Goal: Task Accomplishment & Management: Complete application form

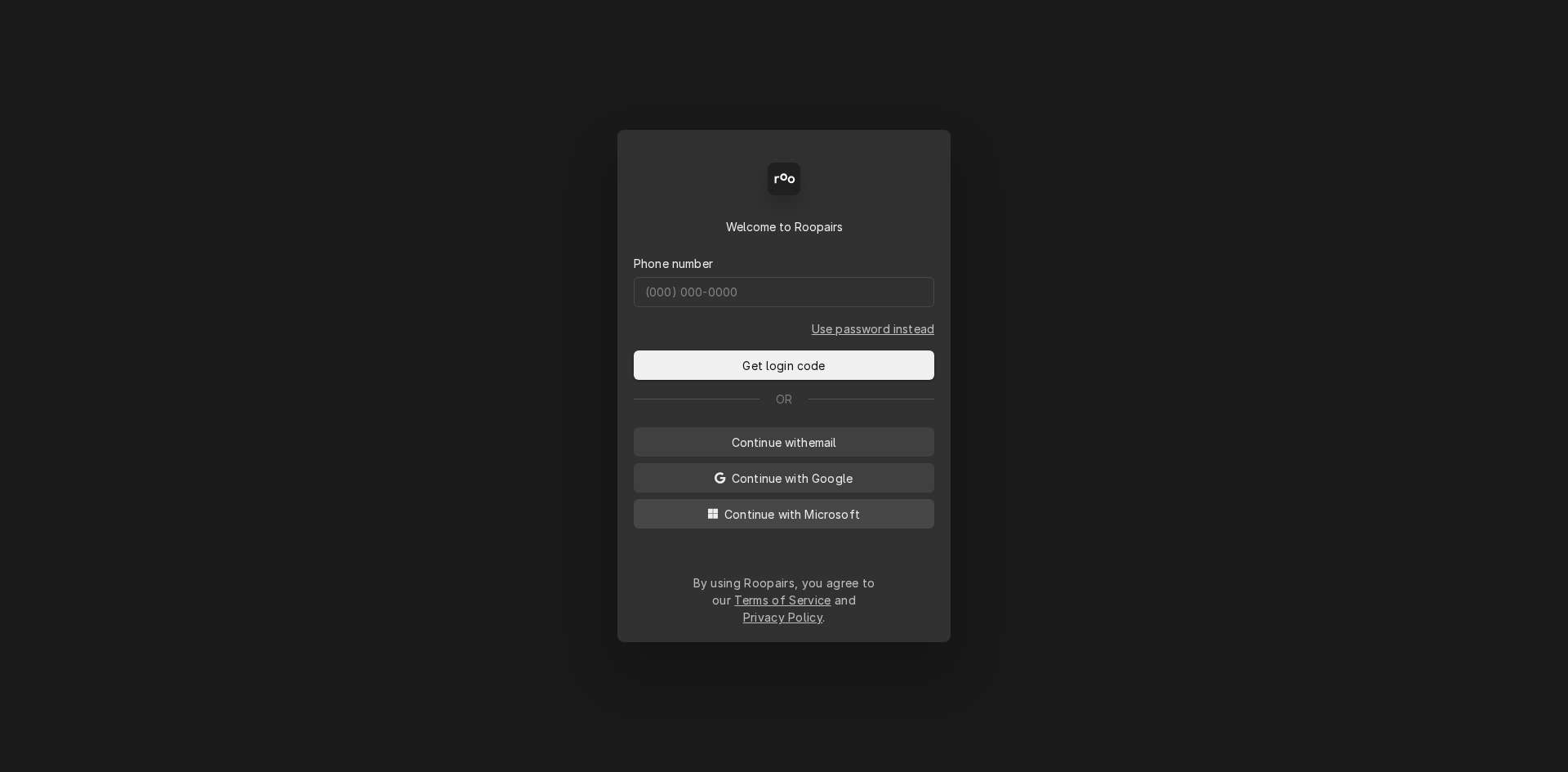
click at [812, 520] on span "Continue with Microsoft" at bounding box center [793, 514] width 143 height 17
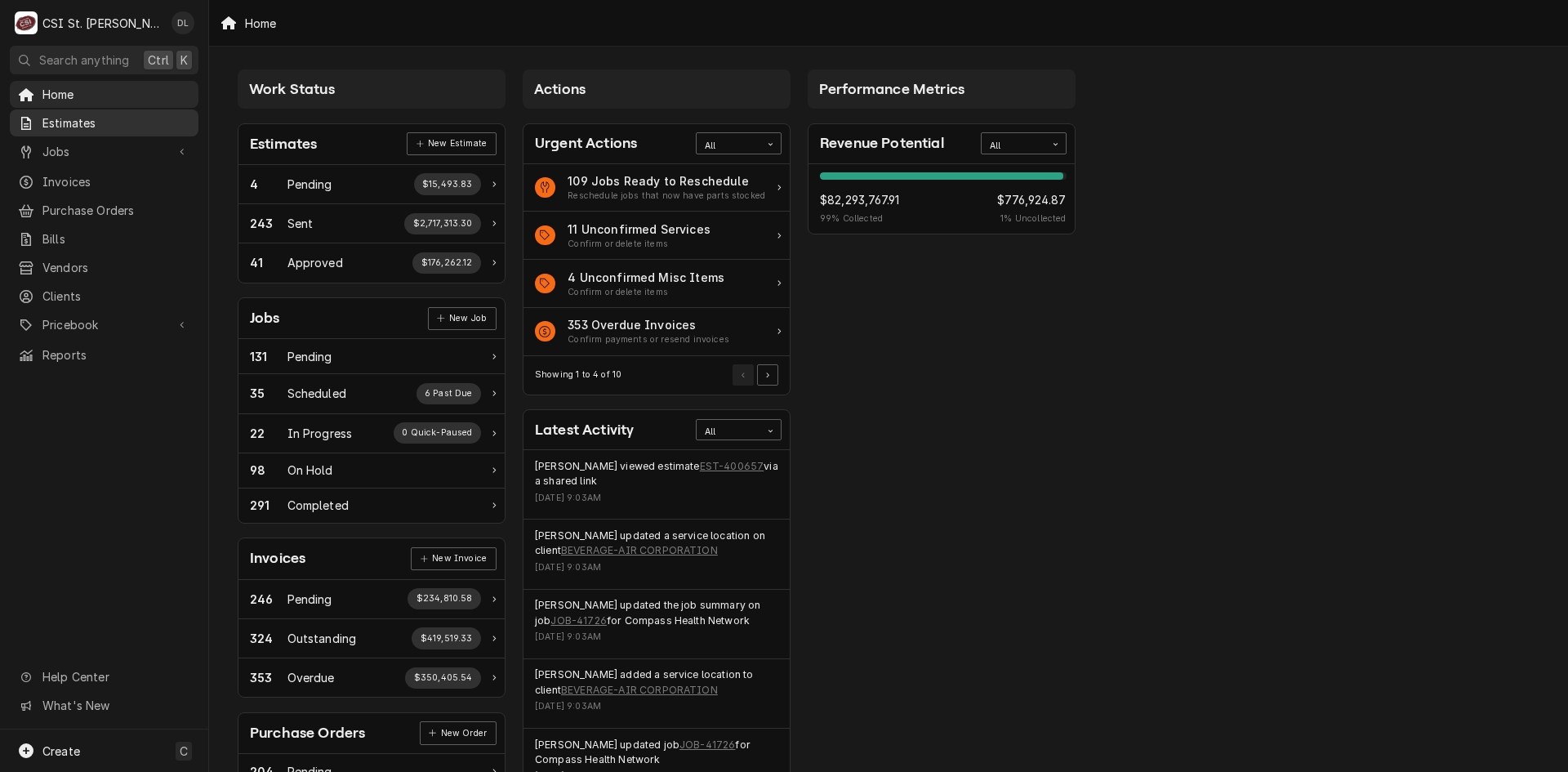
click at [65, 119] on span "Estimates" at bounding box center [117, 122] width 148 height 17
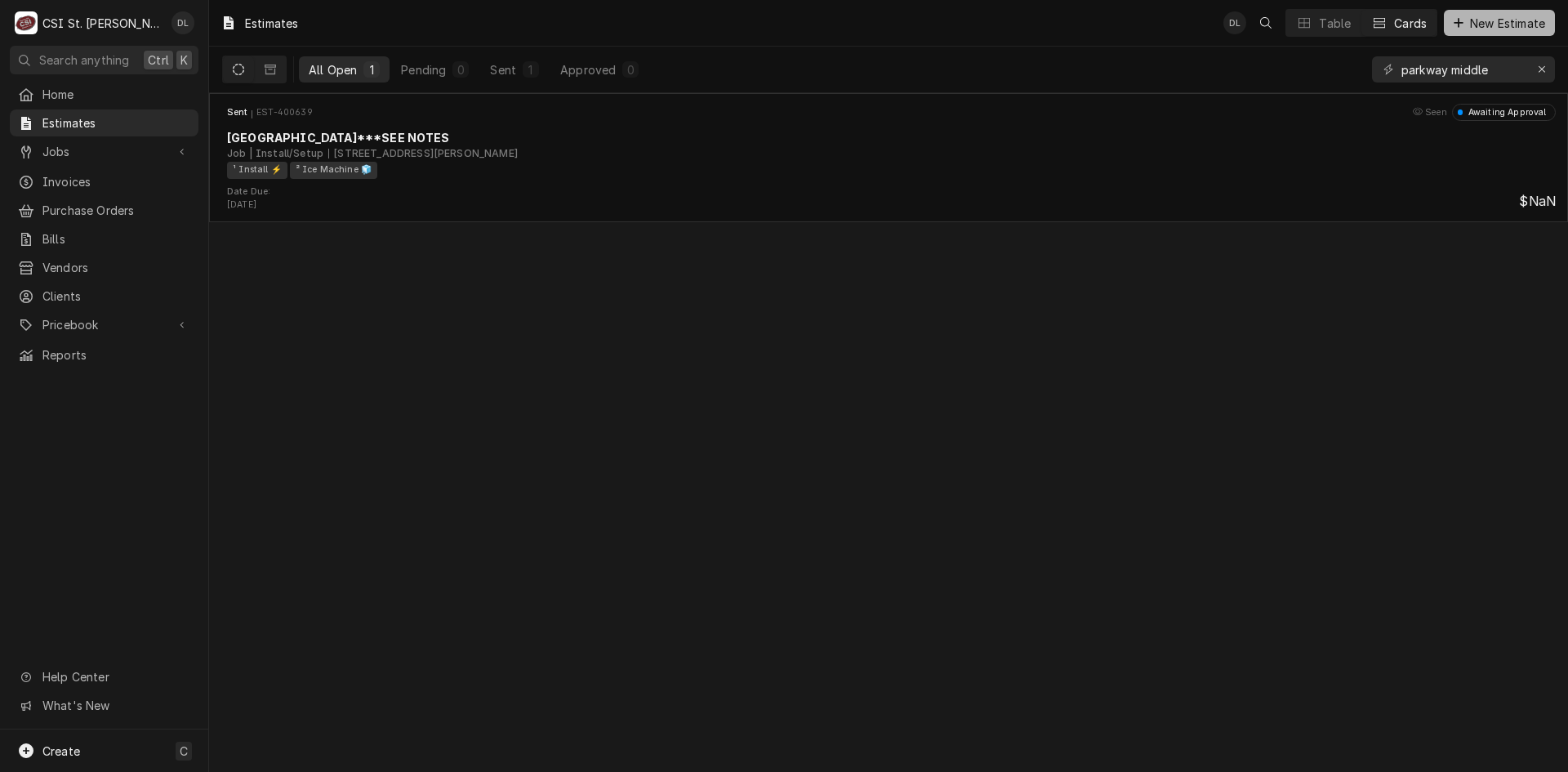
click at [1463, 24] on div "Dynamic Content Wrapper" at bounding box center [1458, 23] width 16 height 16
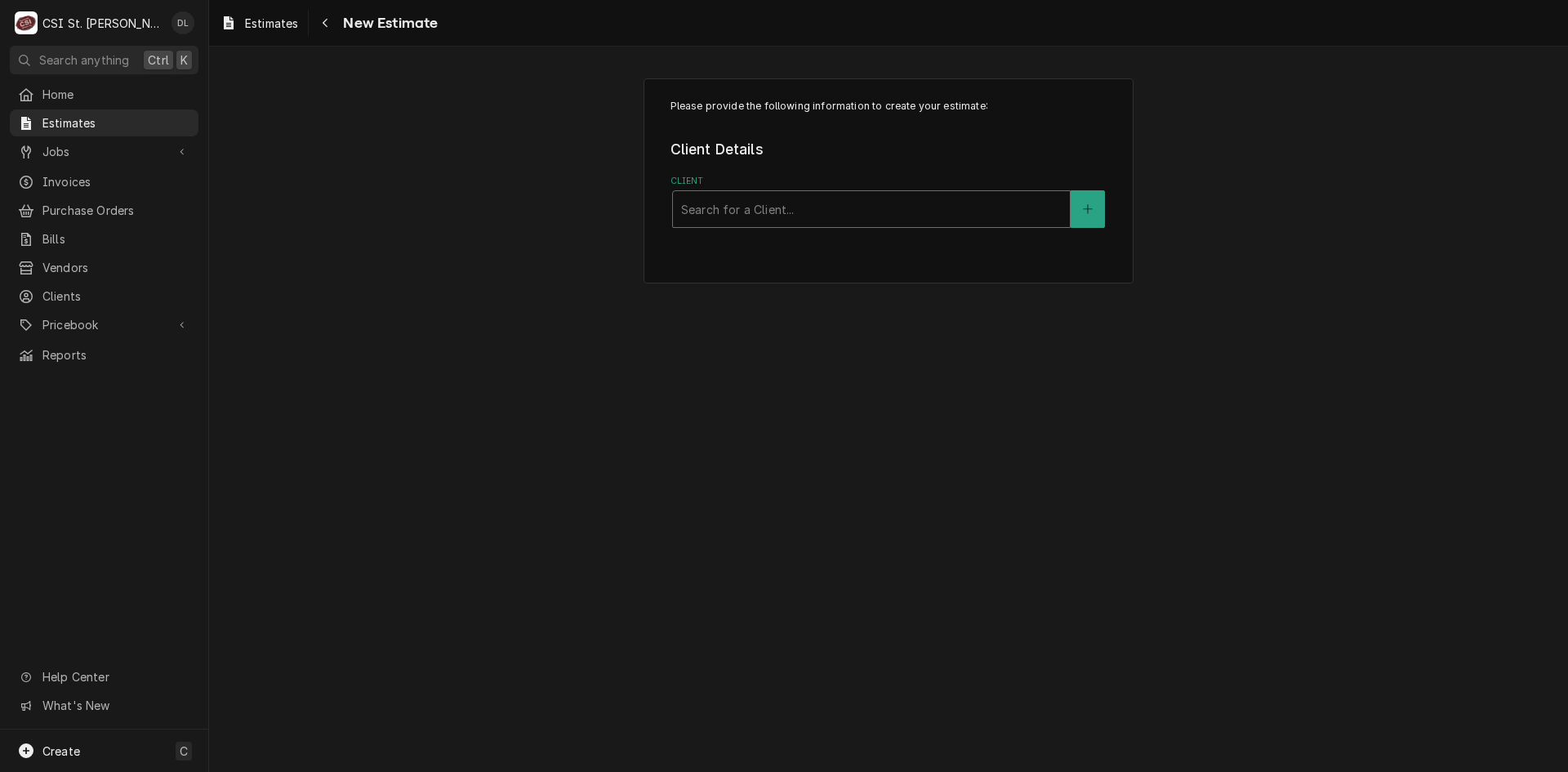
click at [780, 211] on div "Client" at bounding box center [871, 209] width 380 height 29
type input "[PERSON_NAME]"
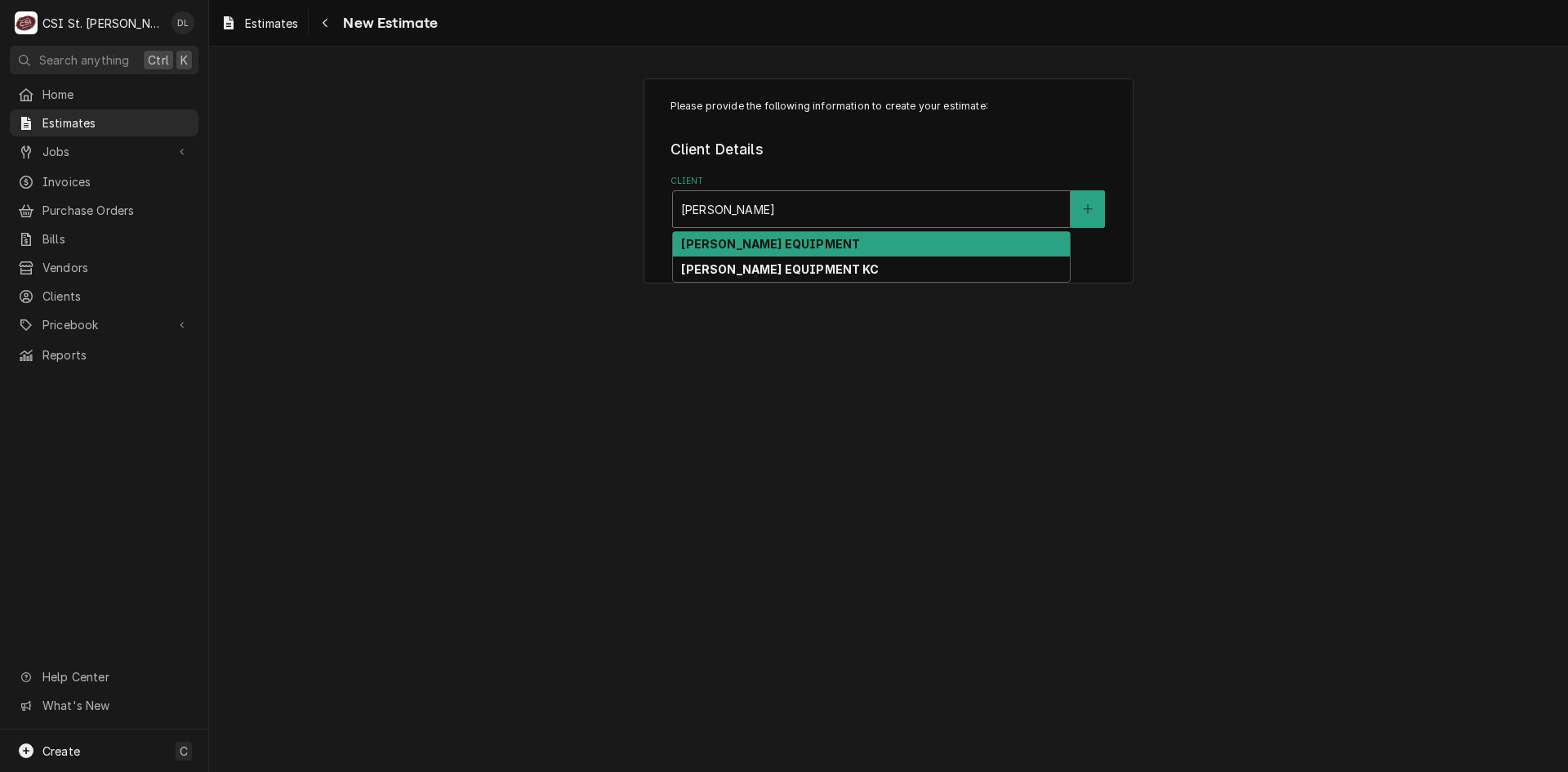
click at [788, 250] on strong "[PERSON_NAME] EQUIPMENT" at bounding box center [771, 244] width 179 height 14
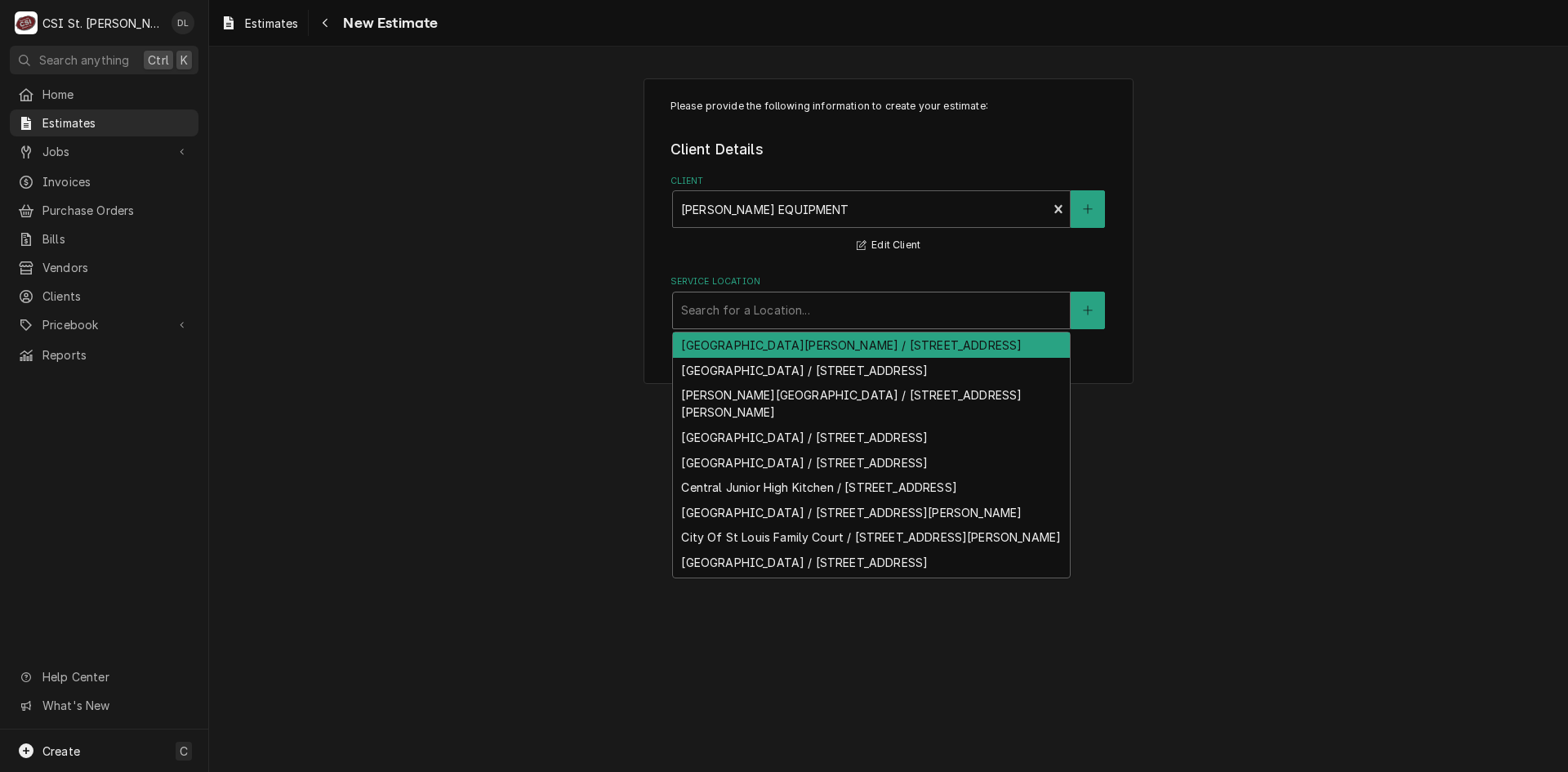
click at [821, 313] on div "Service Location" at bounding box center [871, 310] width 380 height 29
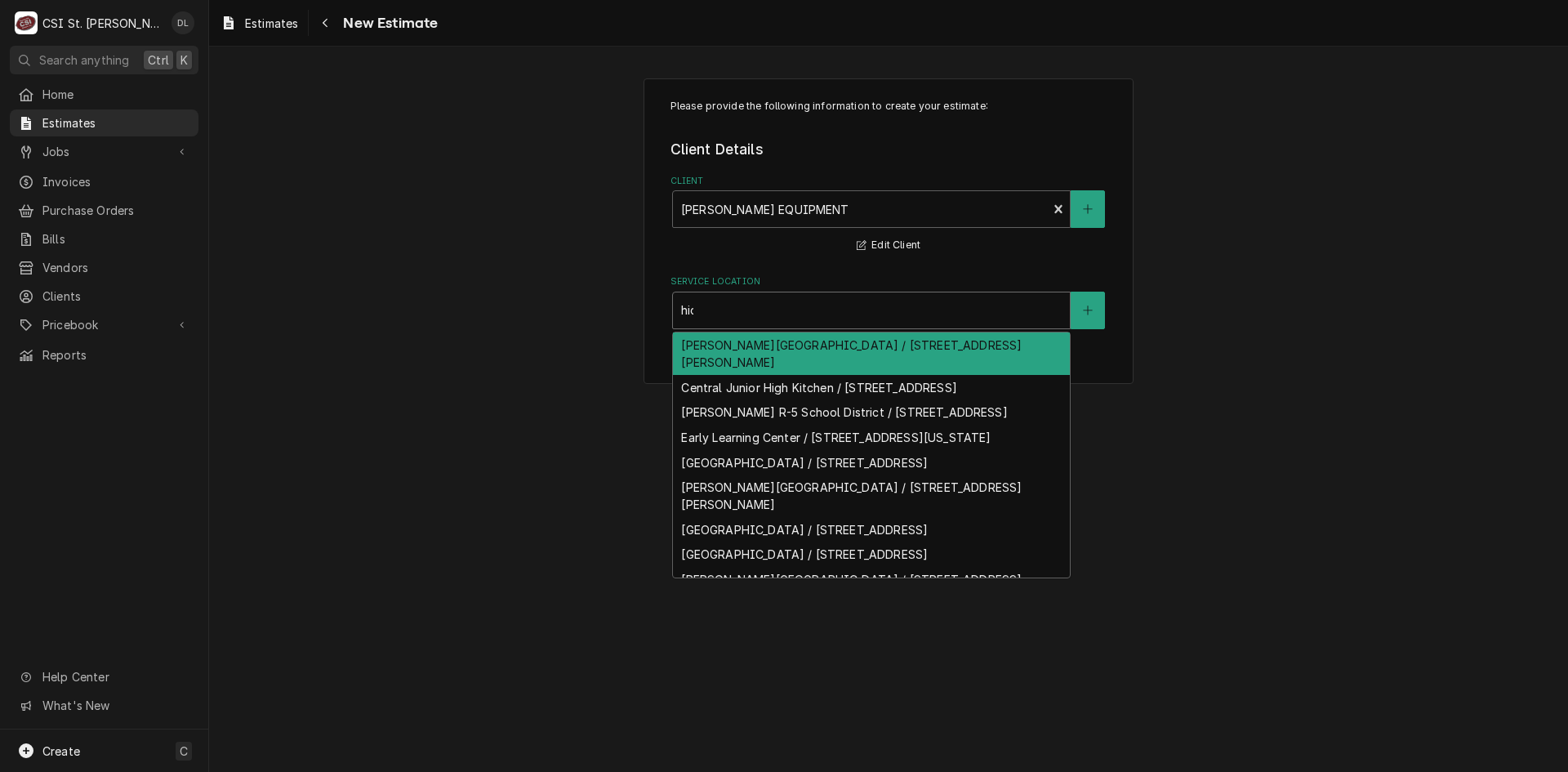
type input "hick"
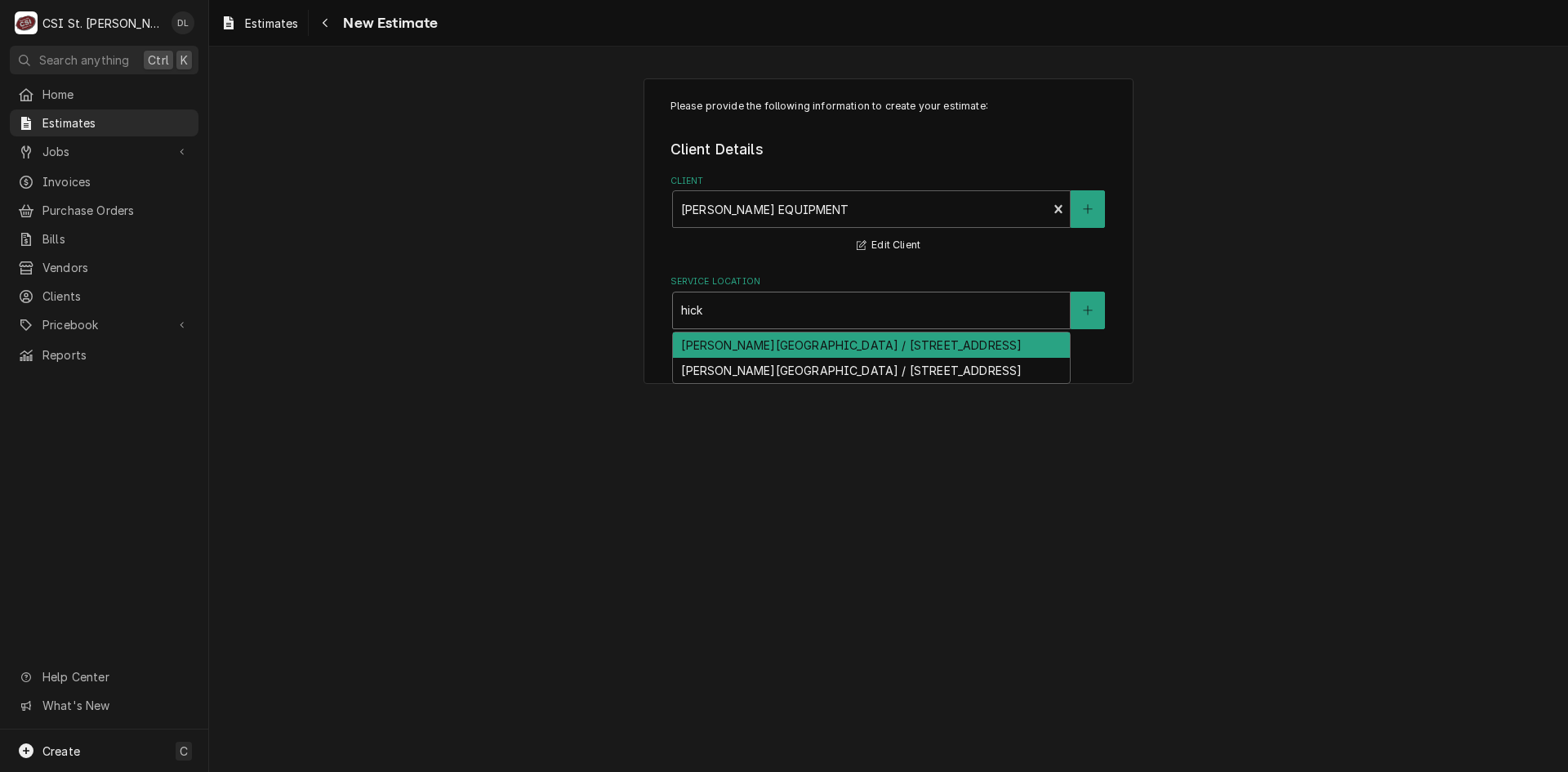
click at [851, 337] on div "Hickman High School / 1104 North Providence Rd, Columbia, MO 65202" at bounding box center [872, 345] width 397 height 25
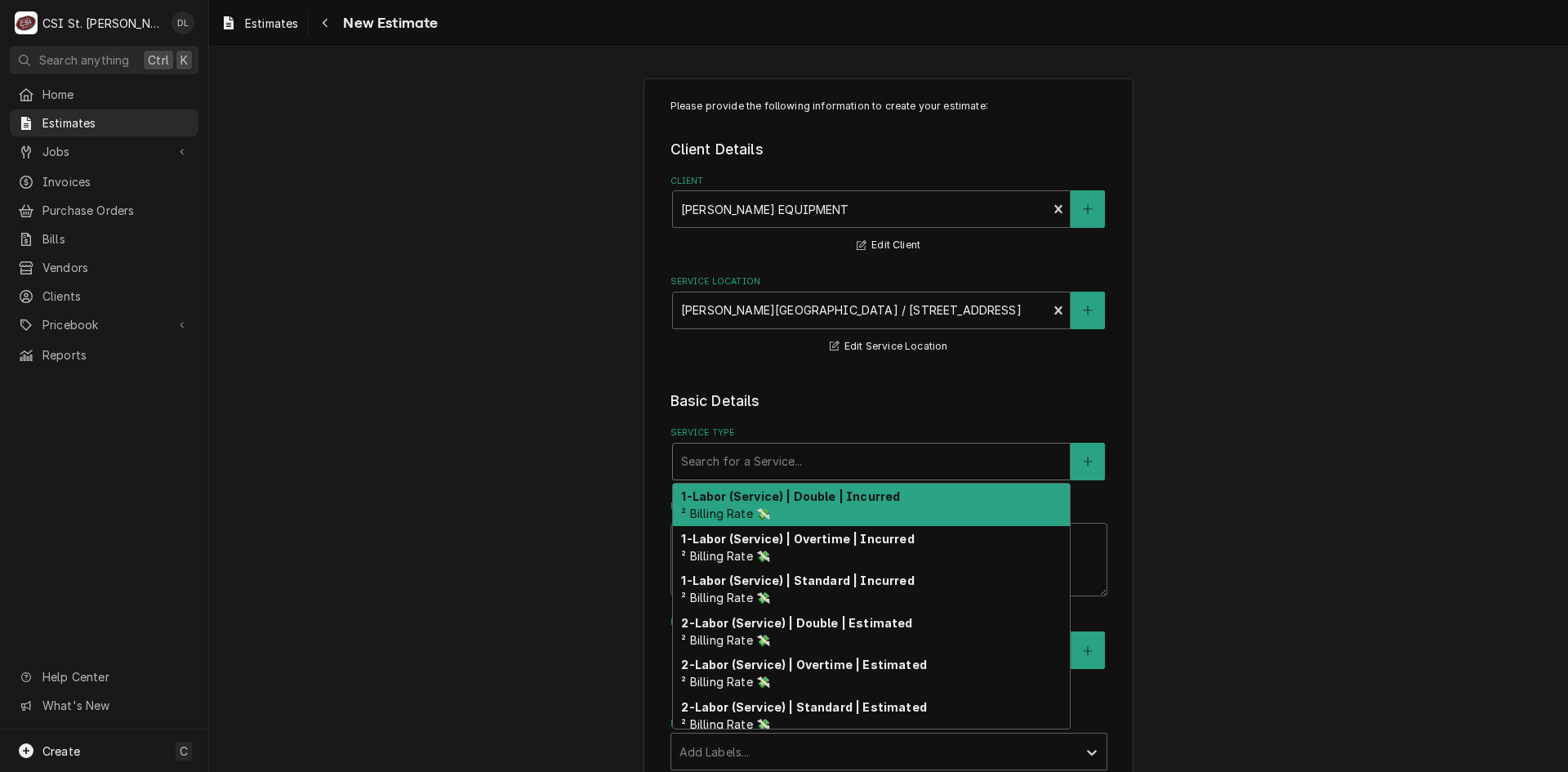
click at [818, 457] on div "Service Type" at bounding box center [871, 462] width 380 height 29
type textarea "x"
type input "i"
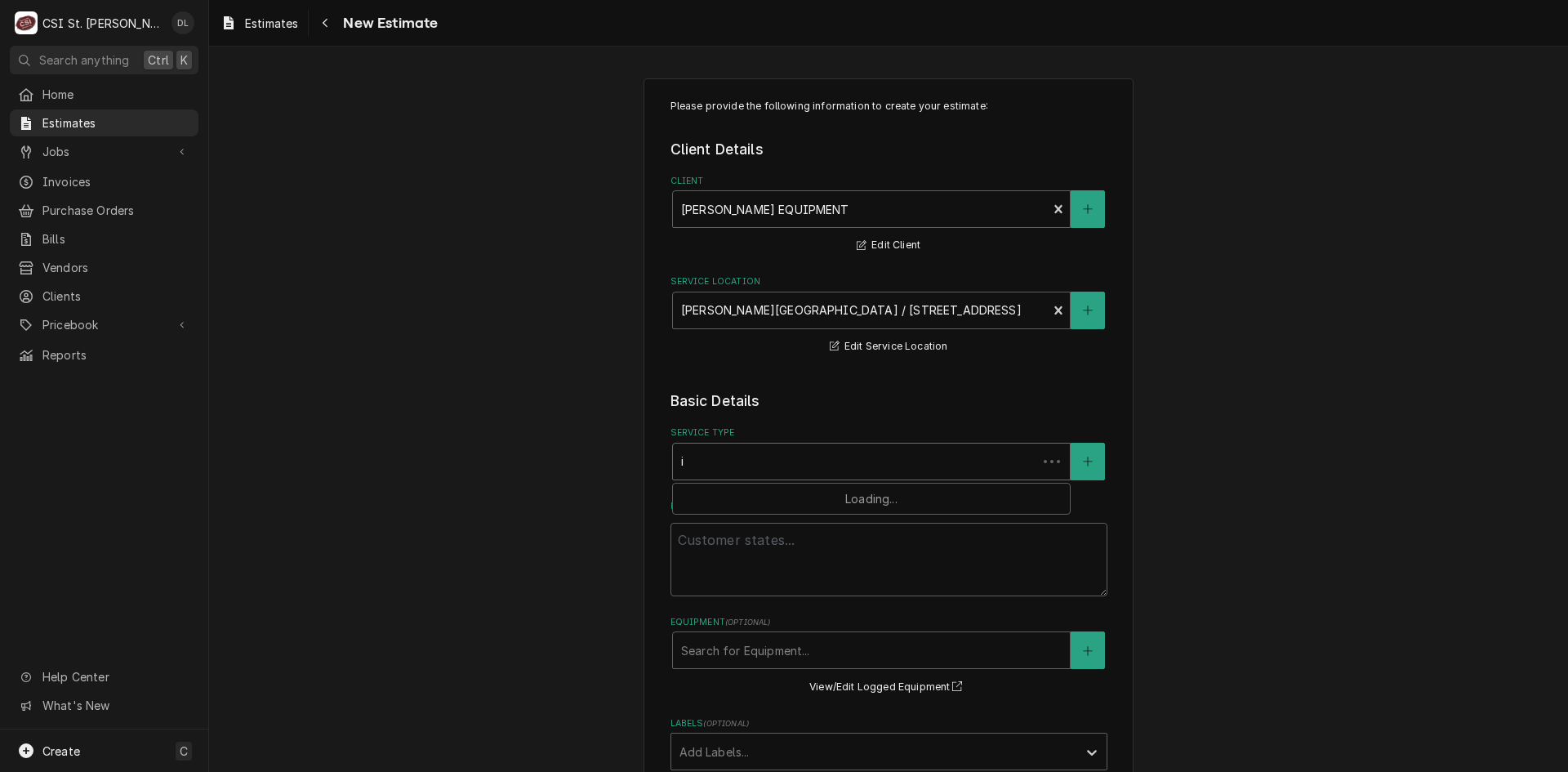
type textarea "x"
type input "in"
type textarea "x"
type input "inst"
type textarea "x"
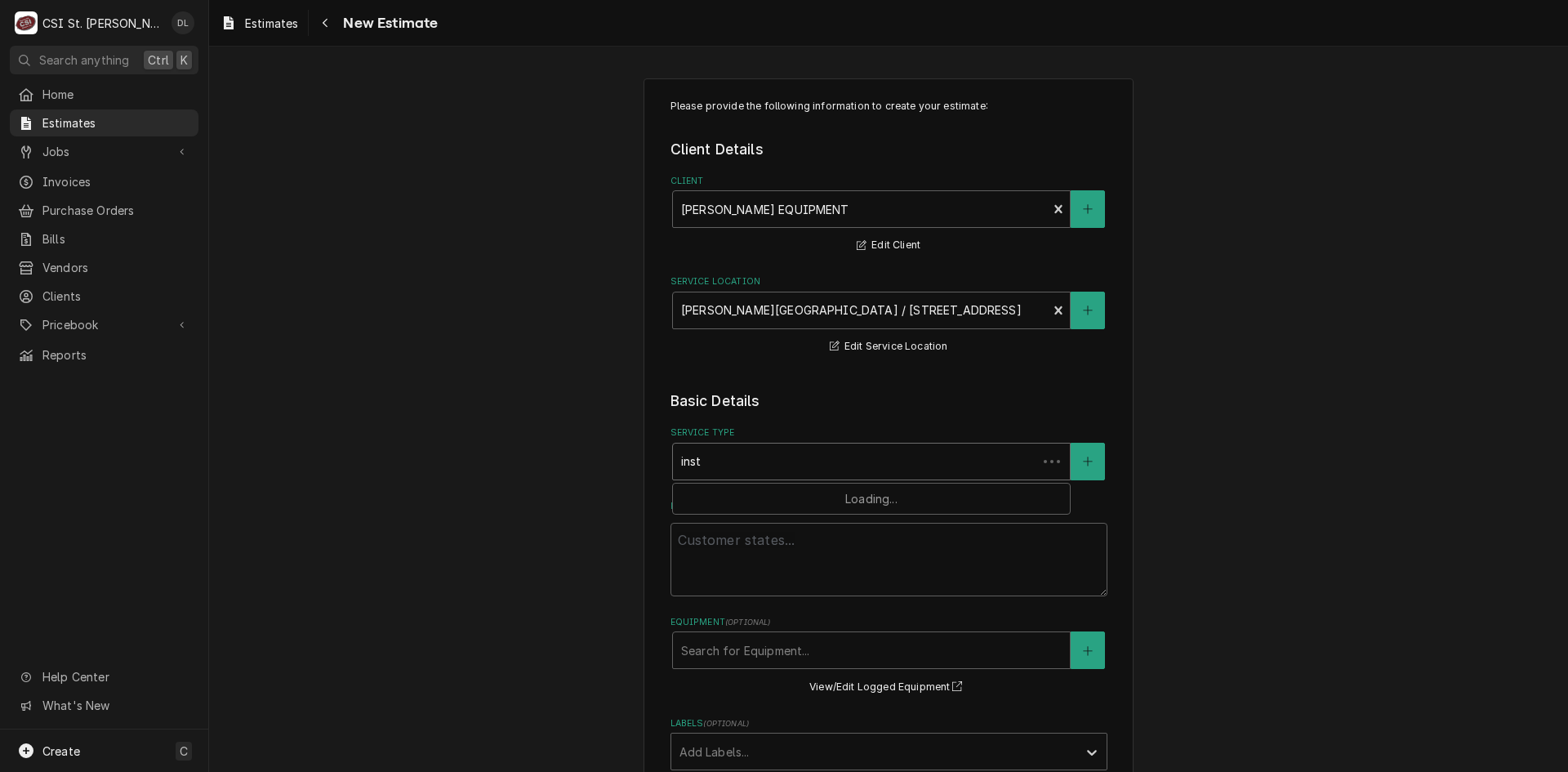
type input "insta"
type textarea "x"
type input "instal"
type textarea "x"
type input "install"
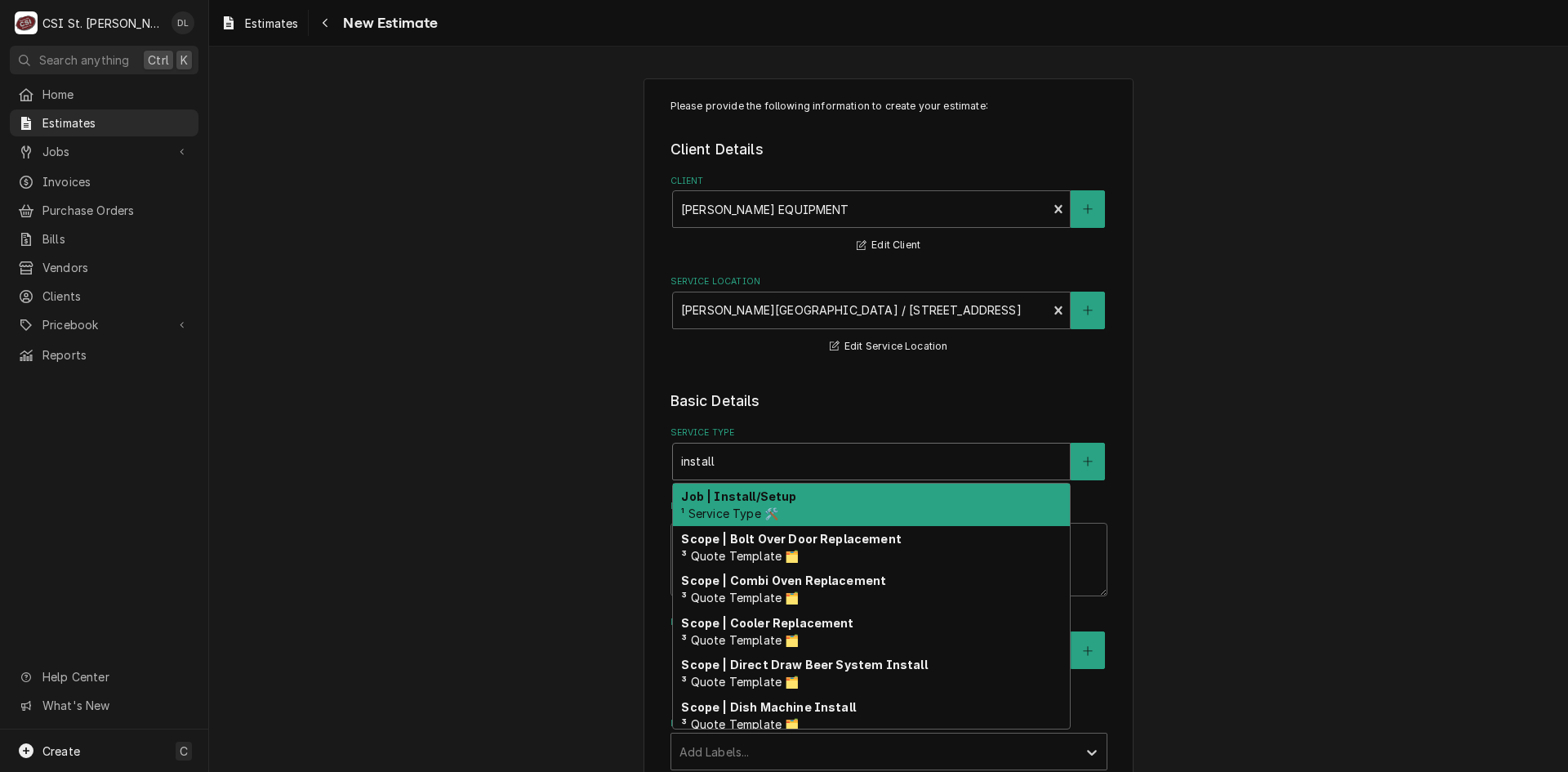
click at [799, 494] on div "Job | Install/Setup ¹ Service Type 🛠️" at bounding box center [872, 505] width 397 height 43
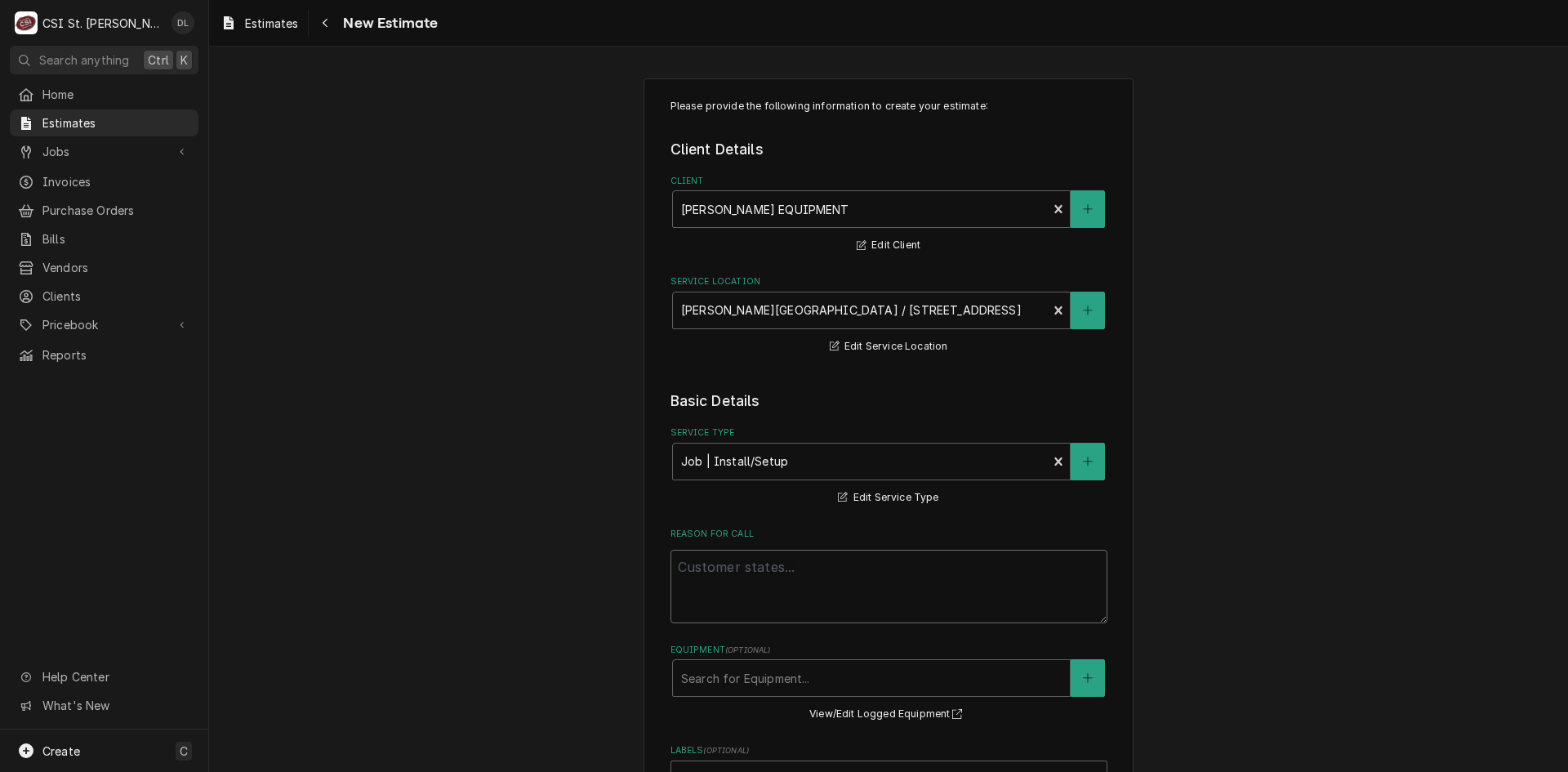
click at [731, 594] on textarea "Reason For Call" at bounding box center [889, 587] width 437 height 74
paste textarea "The scope of work would include: Receive new equipment Deliver to site Uncrate …"
type textarea "x"
type textarea "The scope of work would include: Receive new equipment Deliver to site Uncrate …"
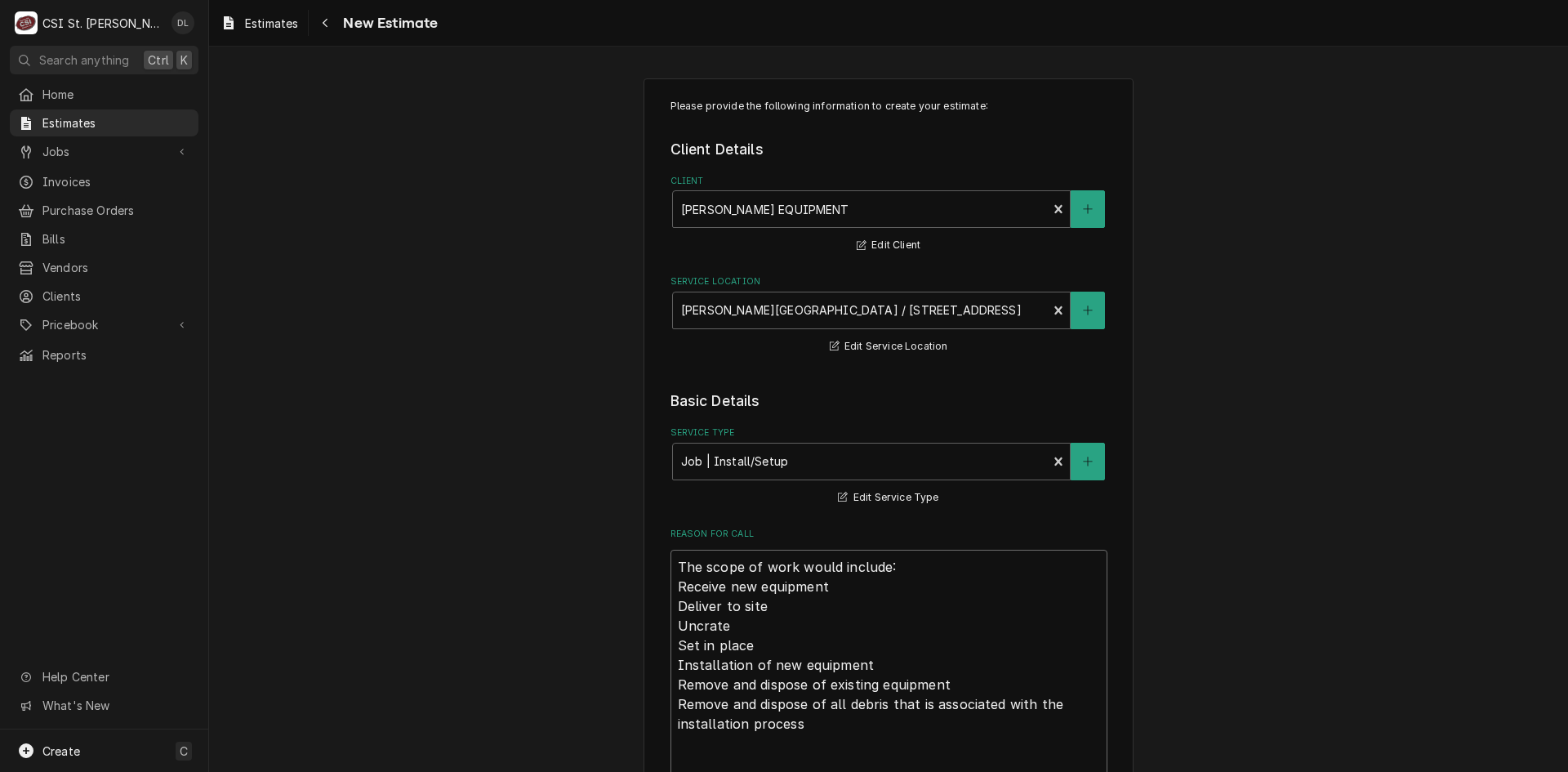
click at [671, 579] on textarea "The scope of work would include: Receive new equipment Deliver to site Uncrate …" at bounding box center [889, 665] width 437 height 231
type textarea "x"
type textarea "The scope of work would include: Receive new equipment Deliver to site Uncrate …"
type textarea "x"
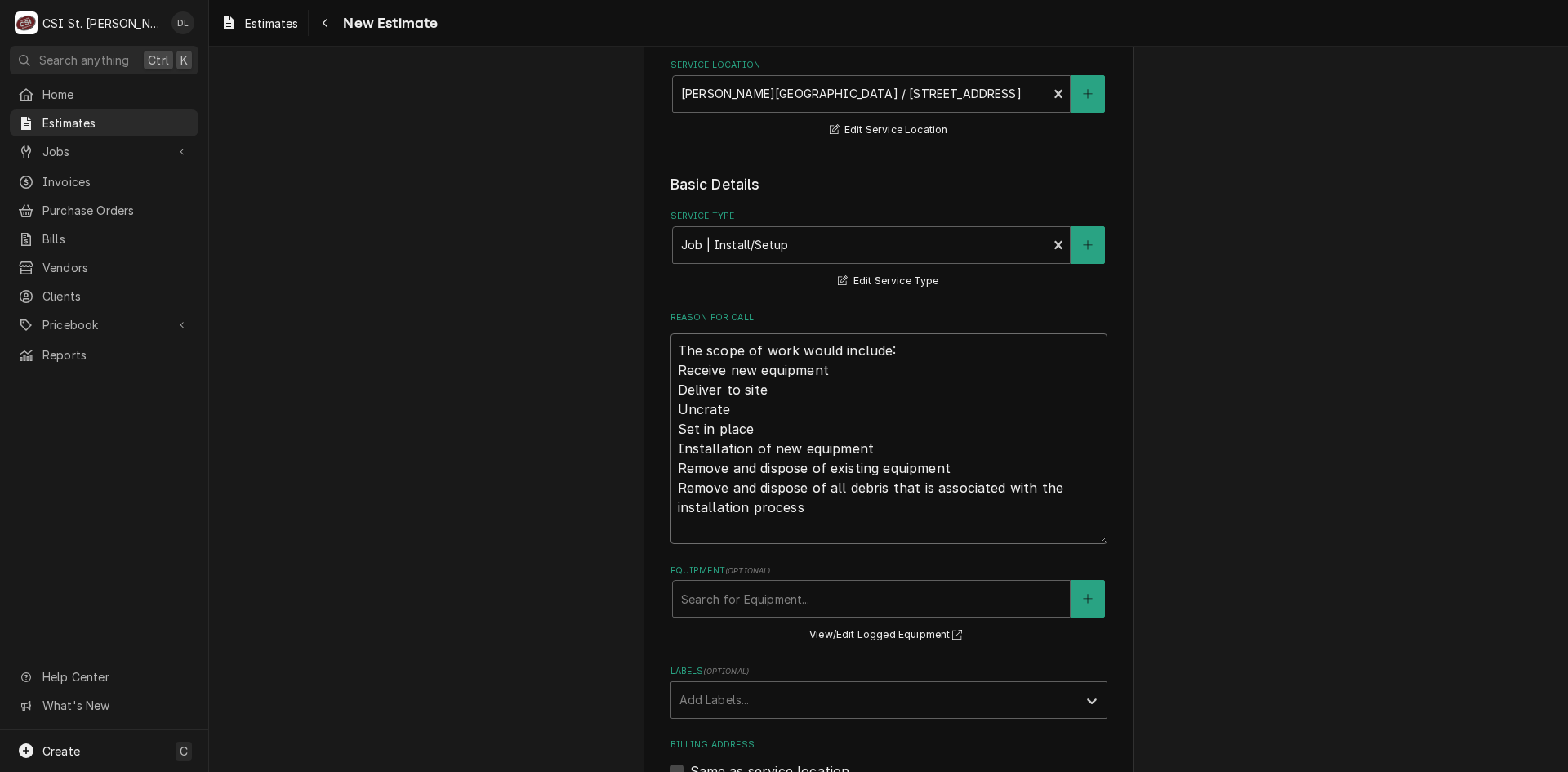
scroll to position [245, 0]
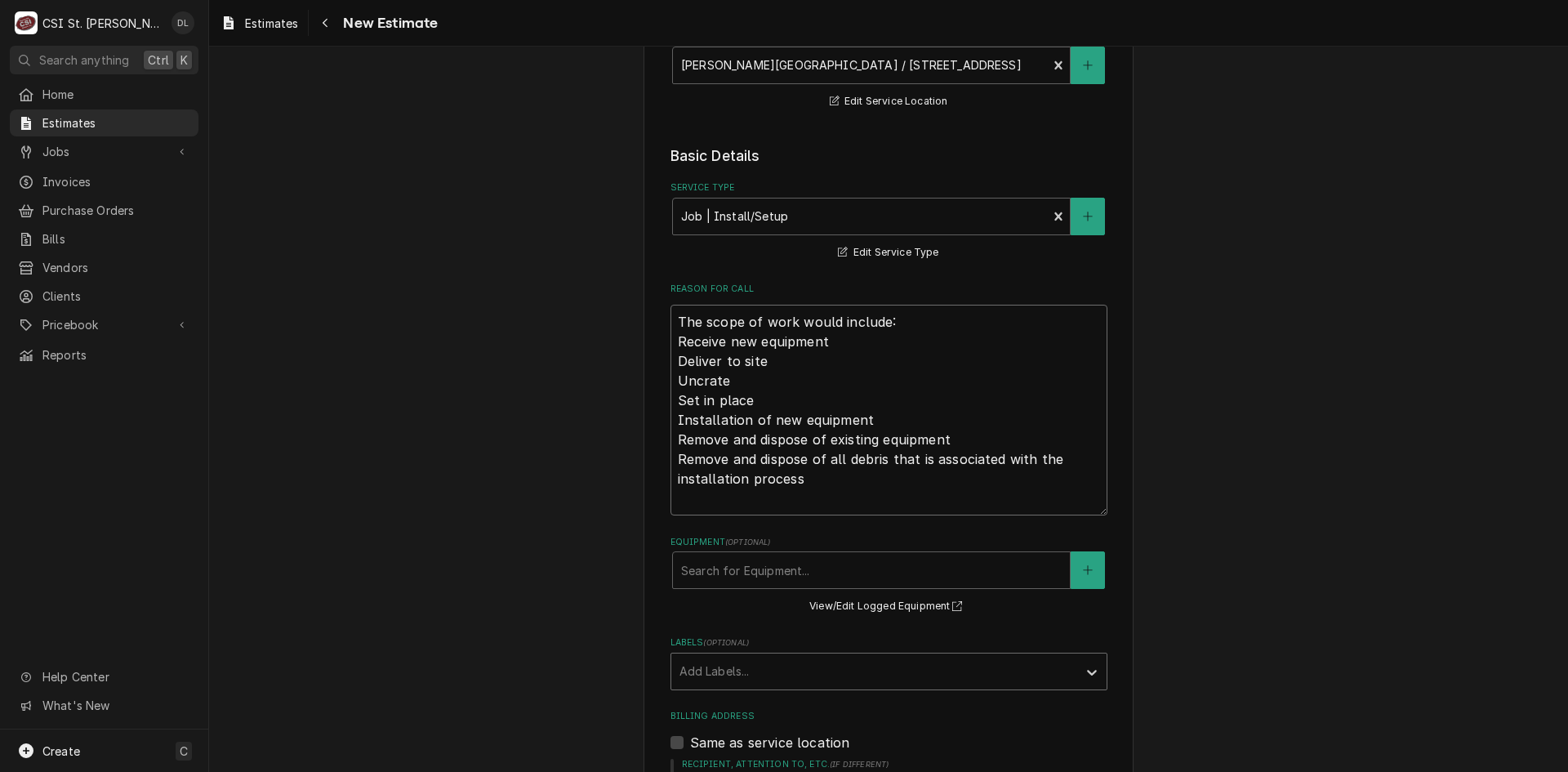
type textarea "The scope of work would include: Receive new equipment Deliver to site Uncrate …"
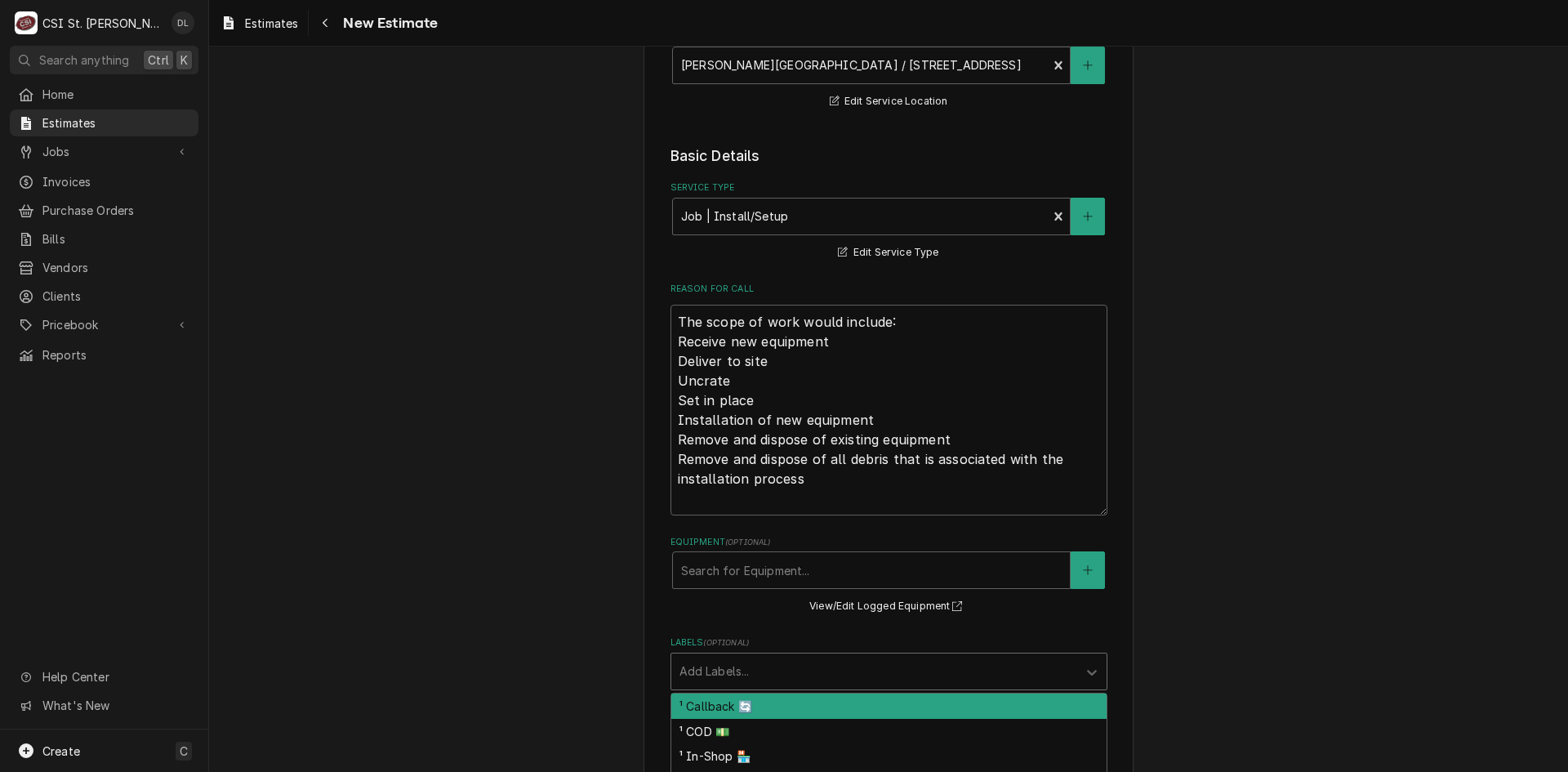
click at [1011, 669] on div "Labels" at bounding box center [874, 671] width 389 height 29
click at [732, 706] on div "¹ Install ⚡️" at bounding box center [889, 700] width 436 height 25
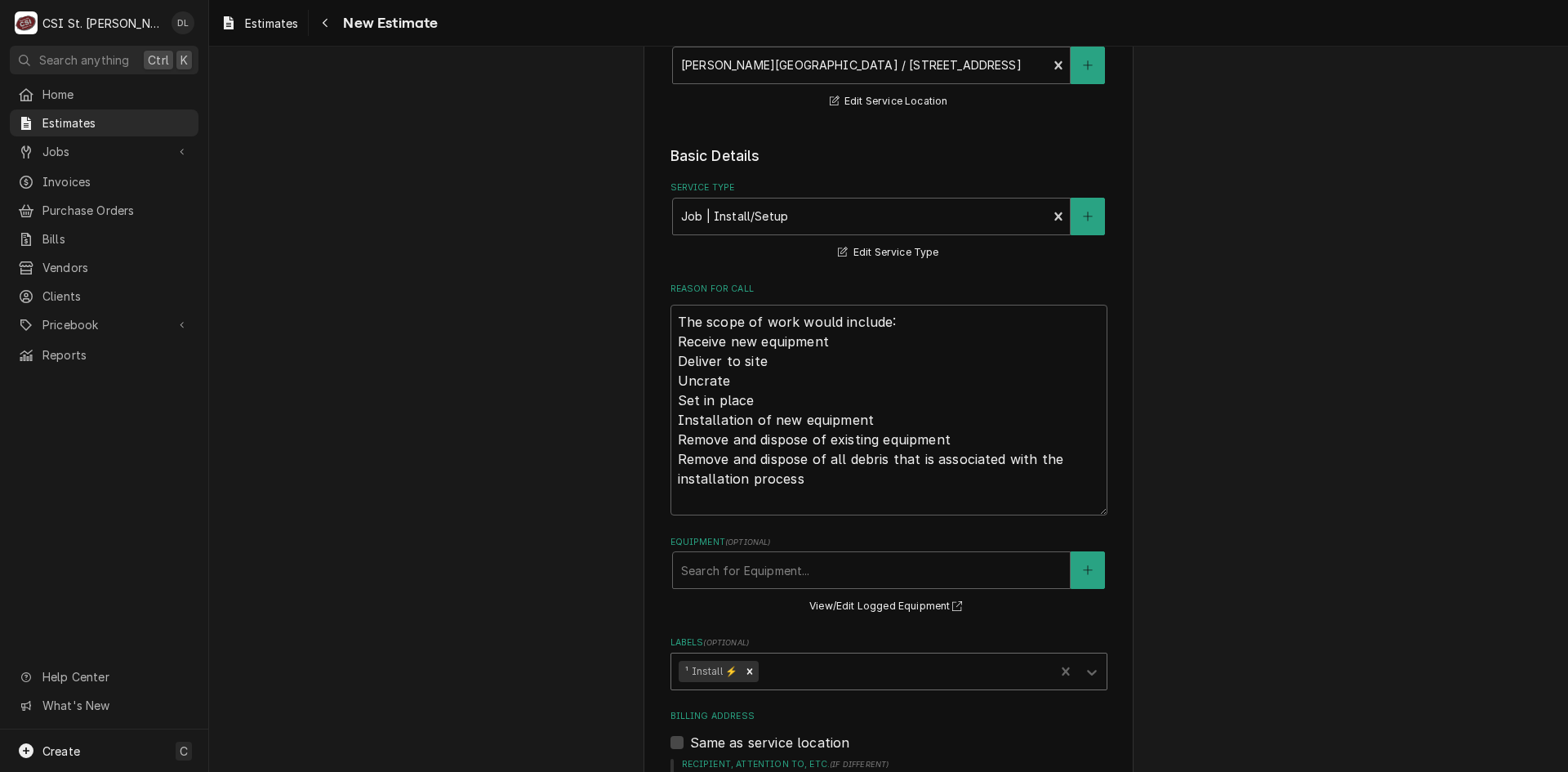
click at [803, 674] on div "Labels" at bounding box center [904, 671] width 285 height 29
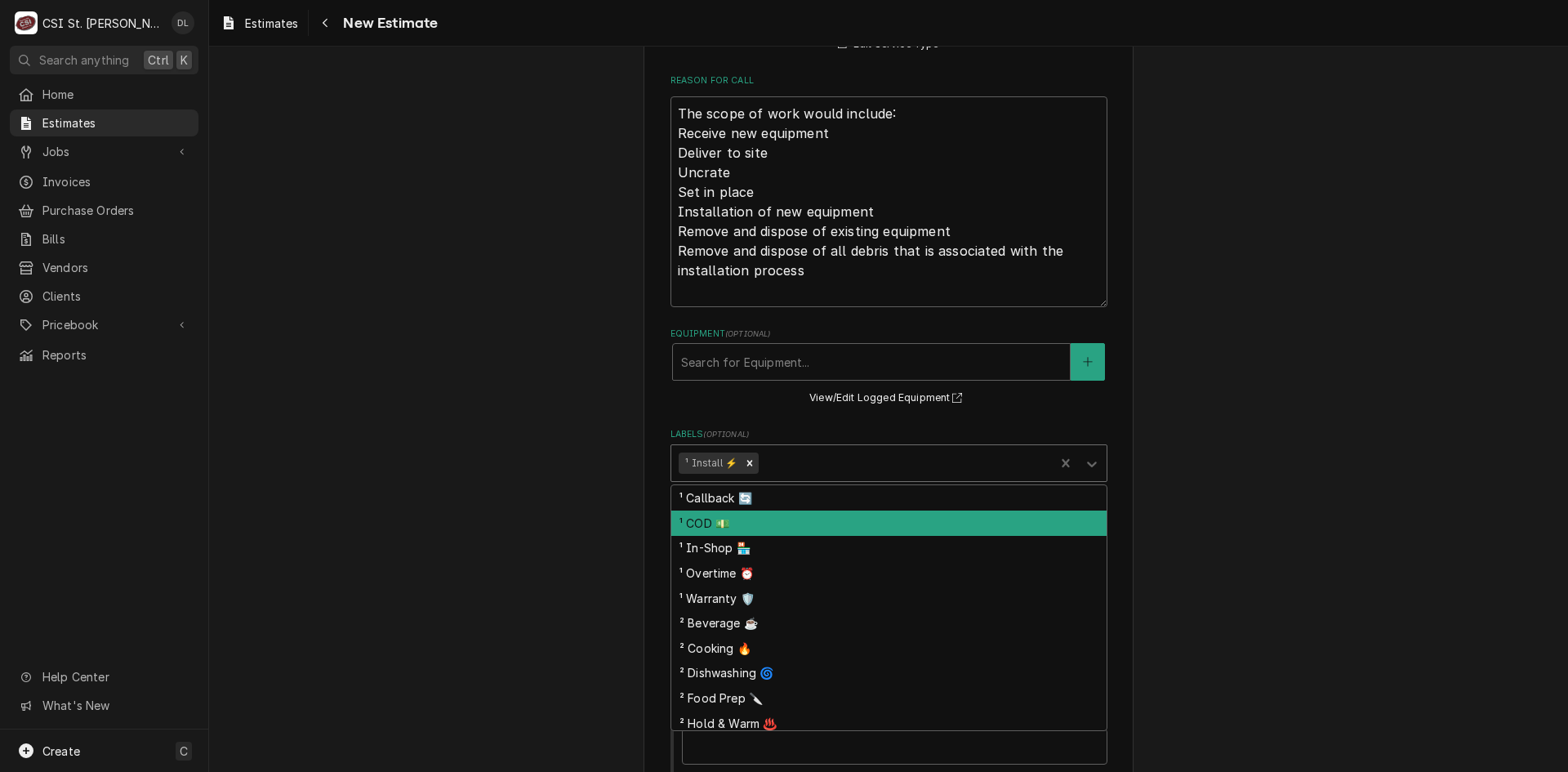
scroll to position [490, 0]
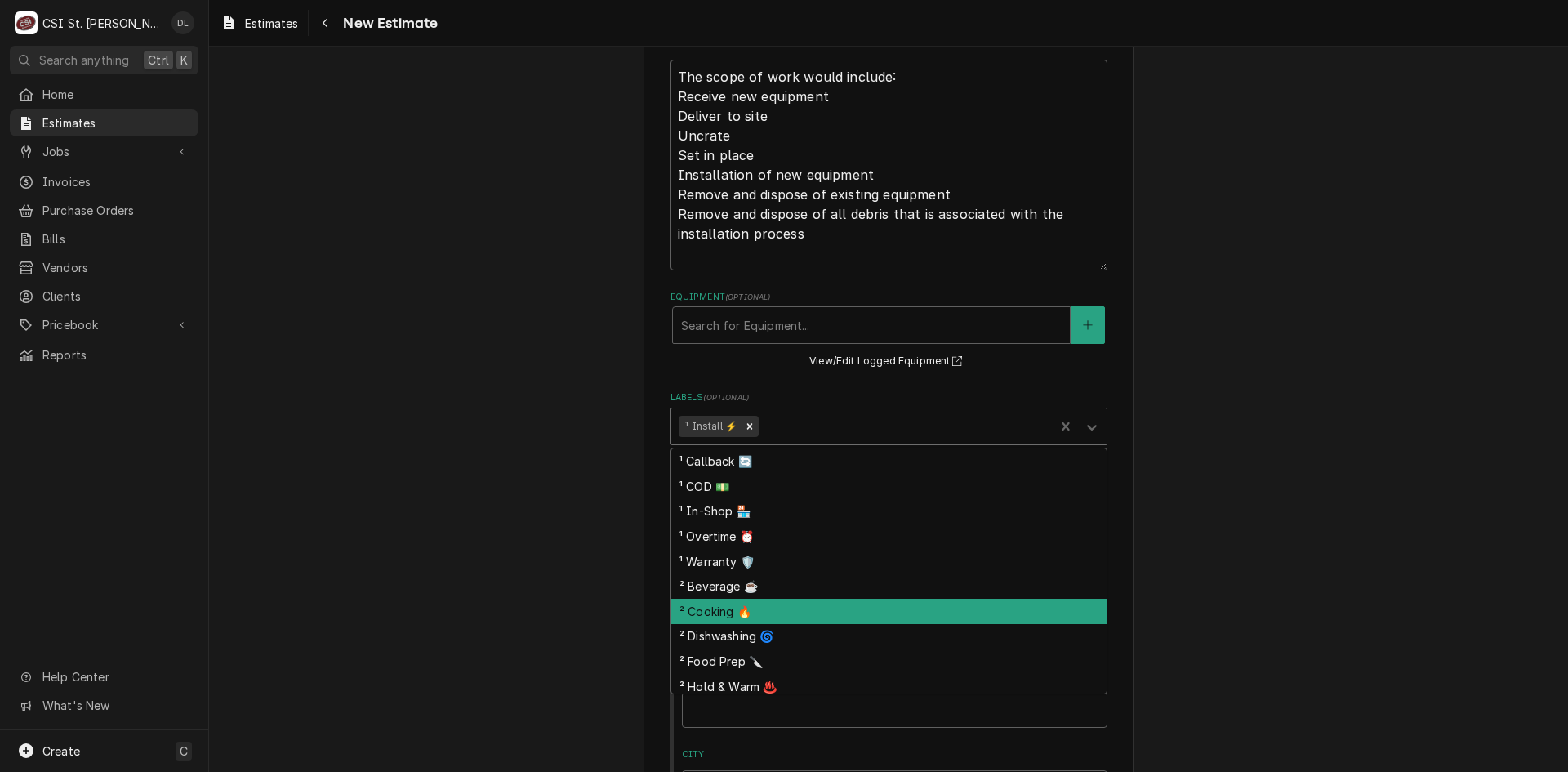
click at [748, 623] on div "² Cooking 🔥" at bounding box center [889, 612] width 436 height 25
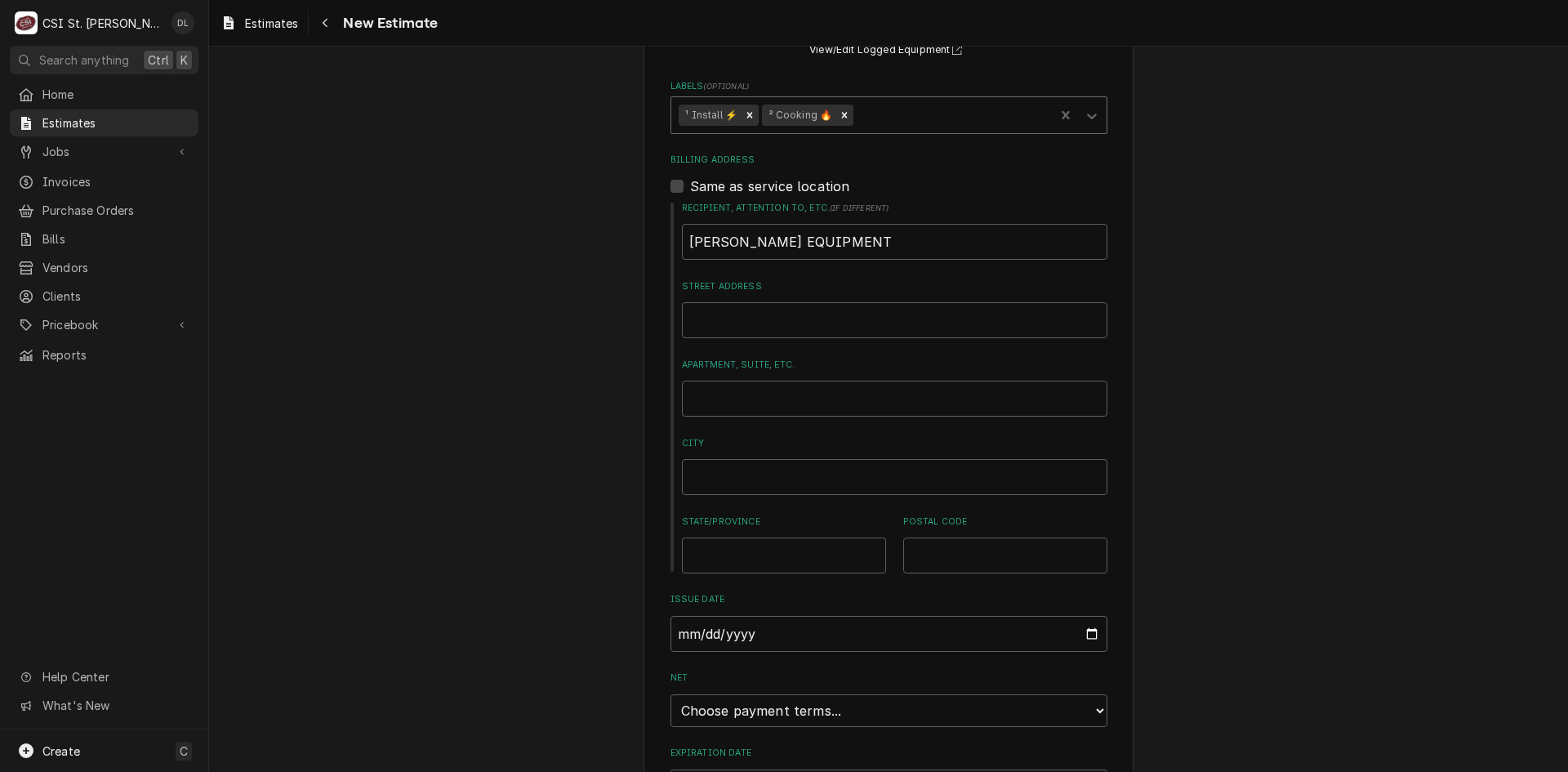
scroll to position [905, 0]
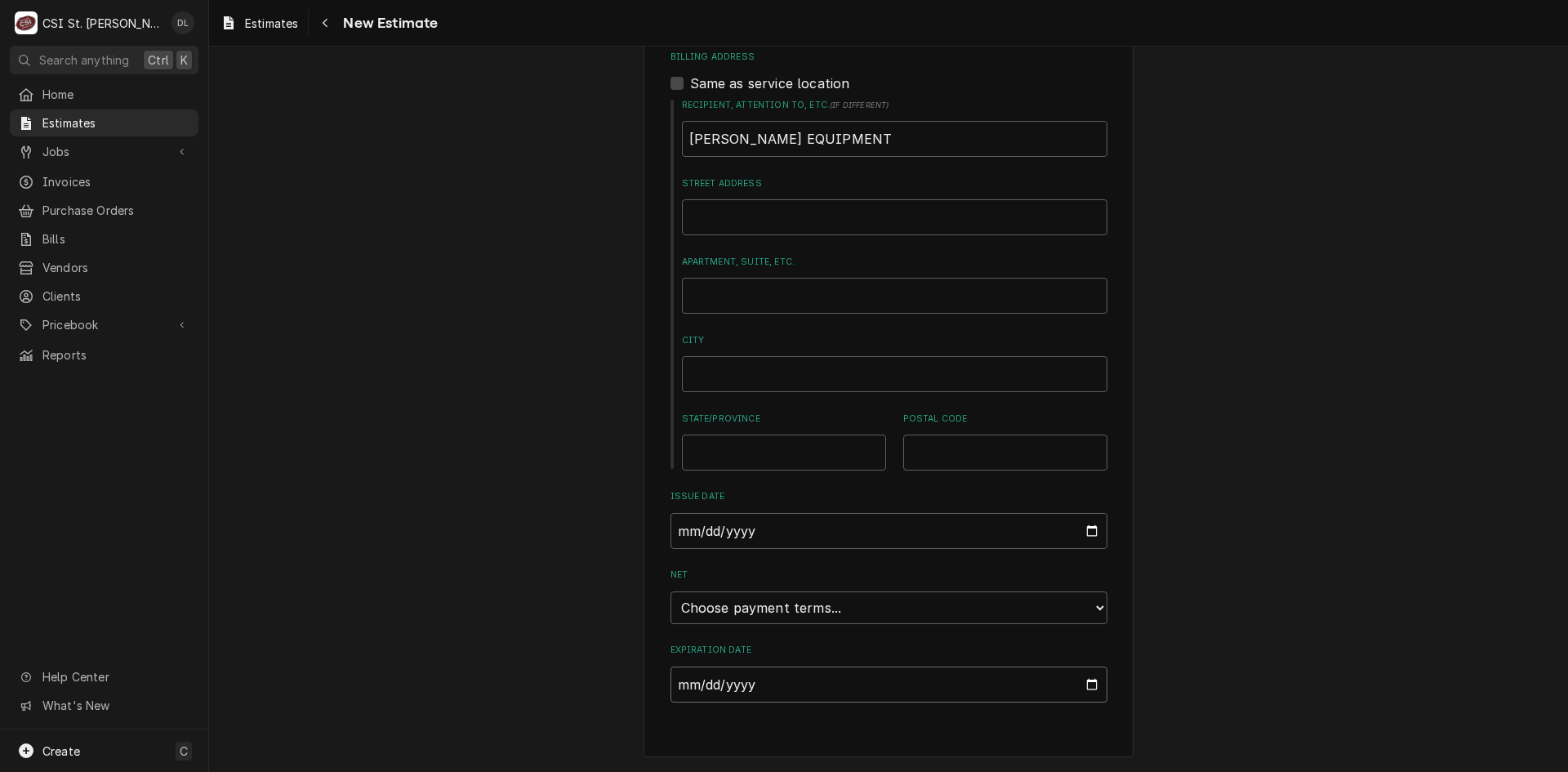
click at [1079, 684] on input "Expiration Date" at bounding box center [889, 685] width 437 height 36
drag, startPoint x: 1139, startPoint y: 649, endPoint x: 1090, endPoint y: 603, distance: 67.2
click at [1085, 596] on select "Choose payment terms... Same Day Net 7 Net 14 Net 21 Net 30 Net 45 Net 60 Net 90" at bounding box center [889, 608] width 437 height 33
click at [1087, 684] on input "2025-09-25" at bounding box center [889, 685] width 437 height 36
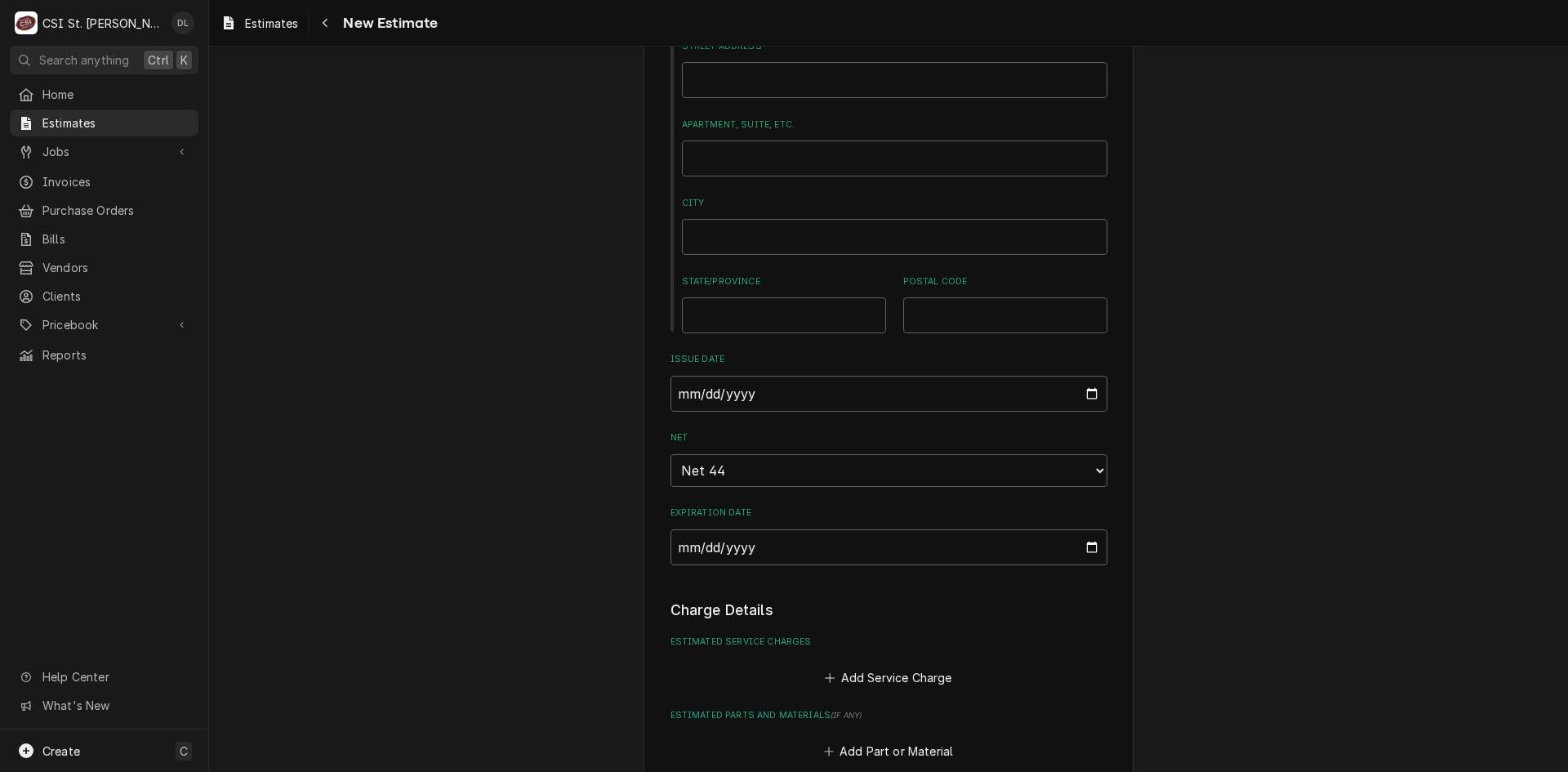
type textarea "x"
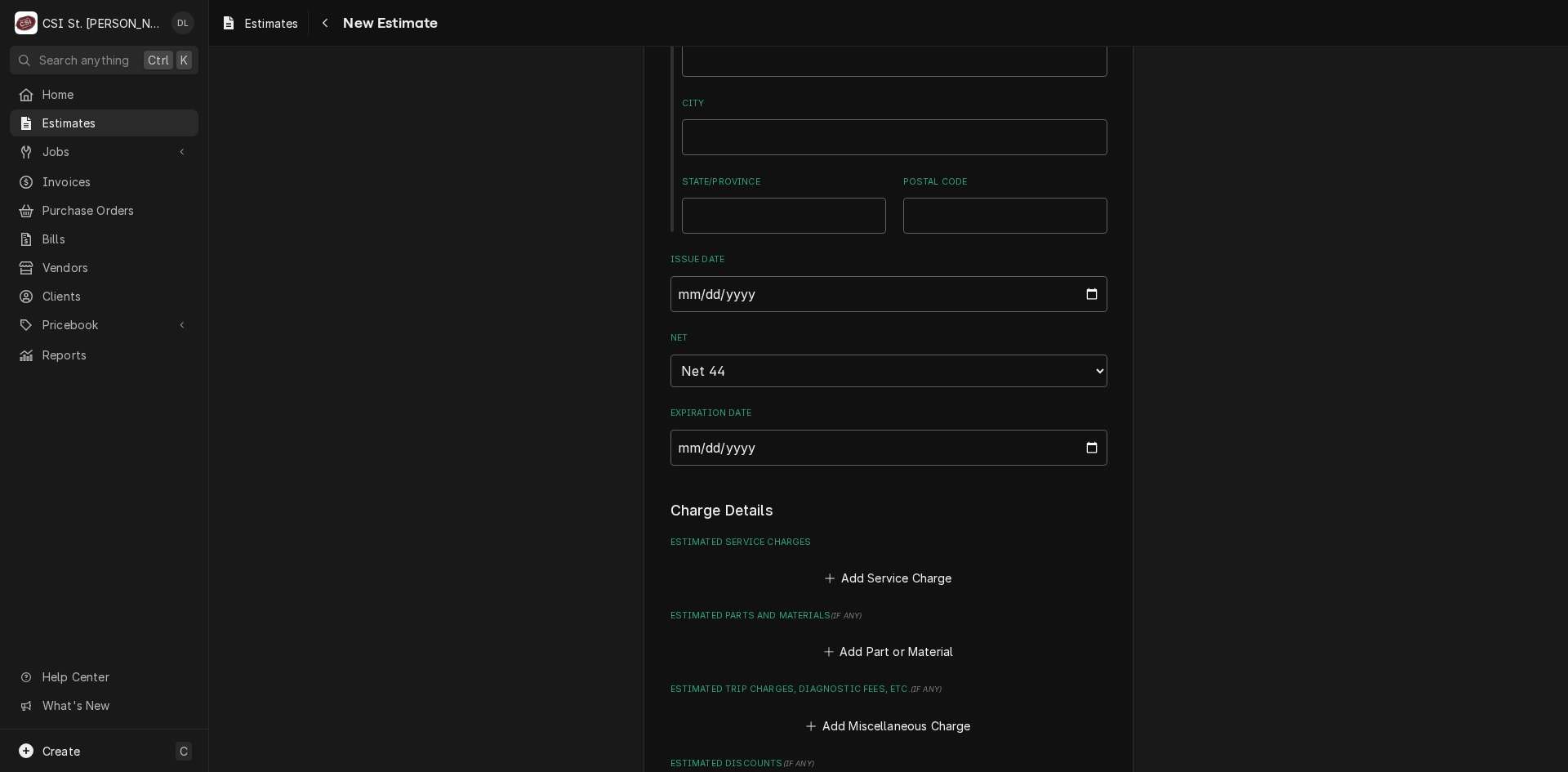
scroll to position [1144, 0]
click at [826, 576] on icon "Estimated Service Charges" at bounding box center [829, 577] width 10 height 12
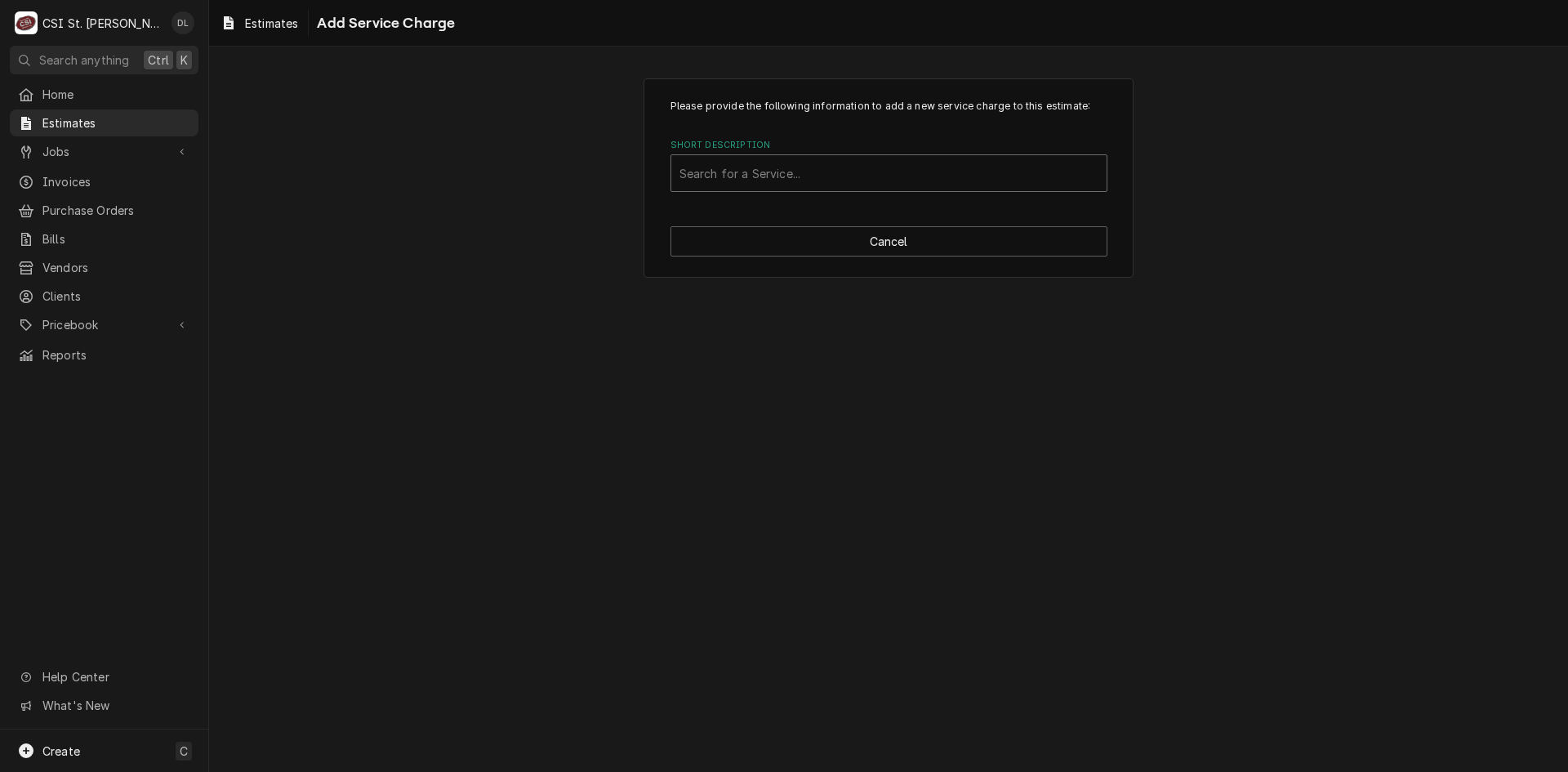
click at [805, 173] on div "Short Description" at bounding box center [889, 173] width 419 height 29
type input "scope"
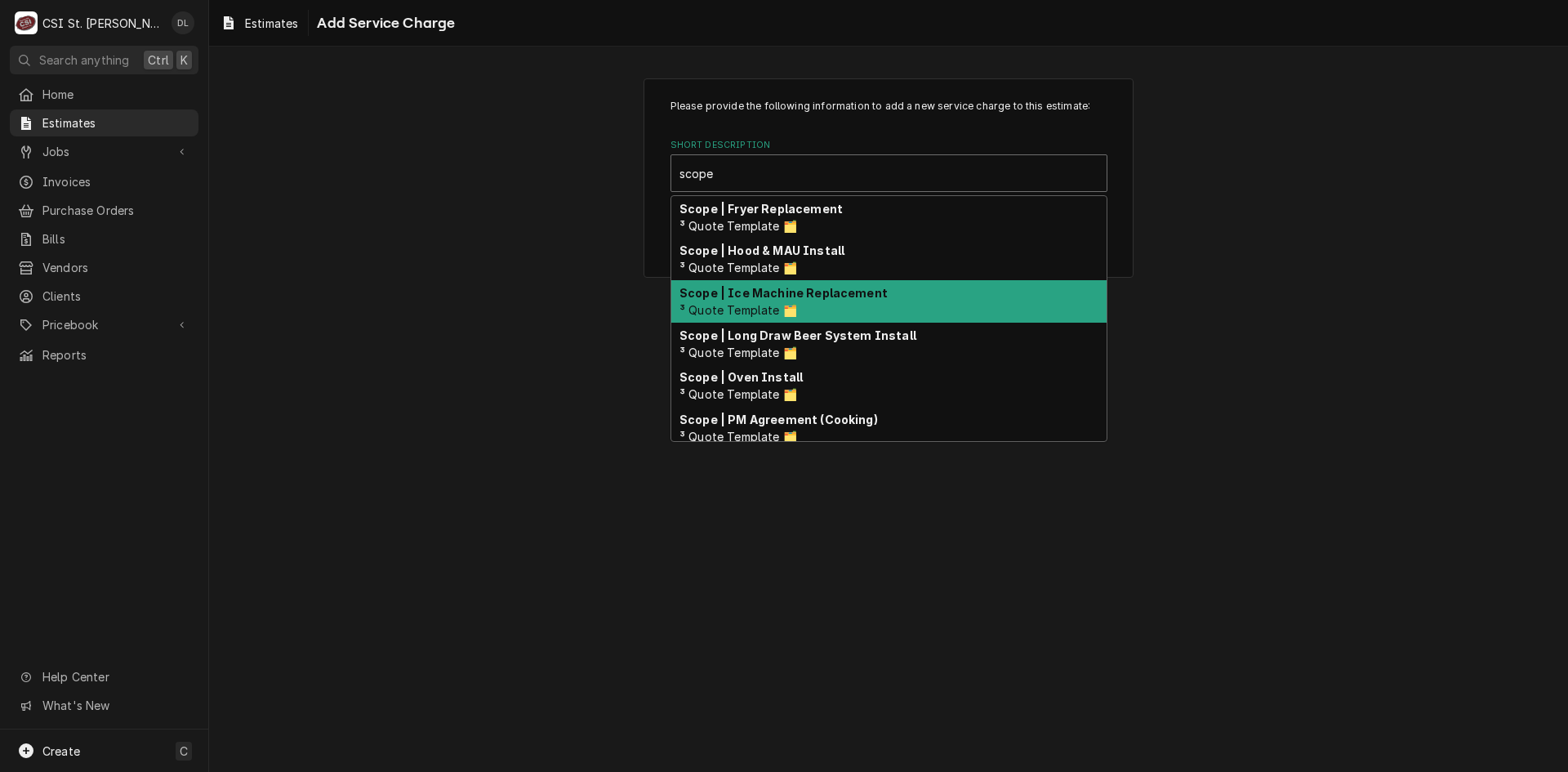
scroll to position [327, 0]
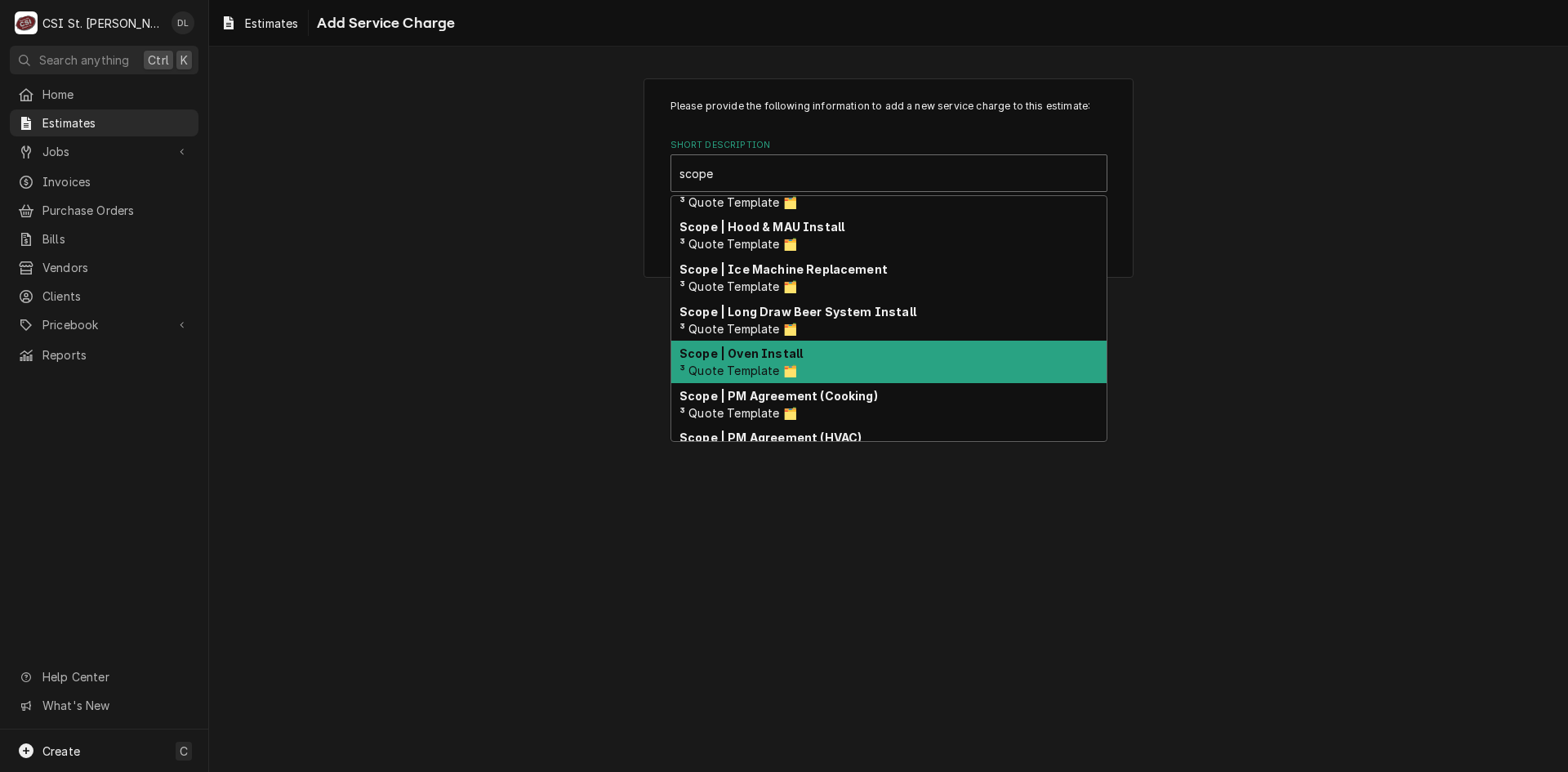
click at [766, 361] on div "Scope | Oven Install ³ Quote Template 🗂️" at bounding box center [889, 362] width 436 height 43
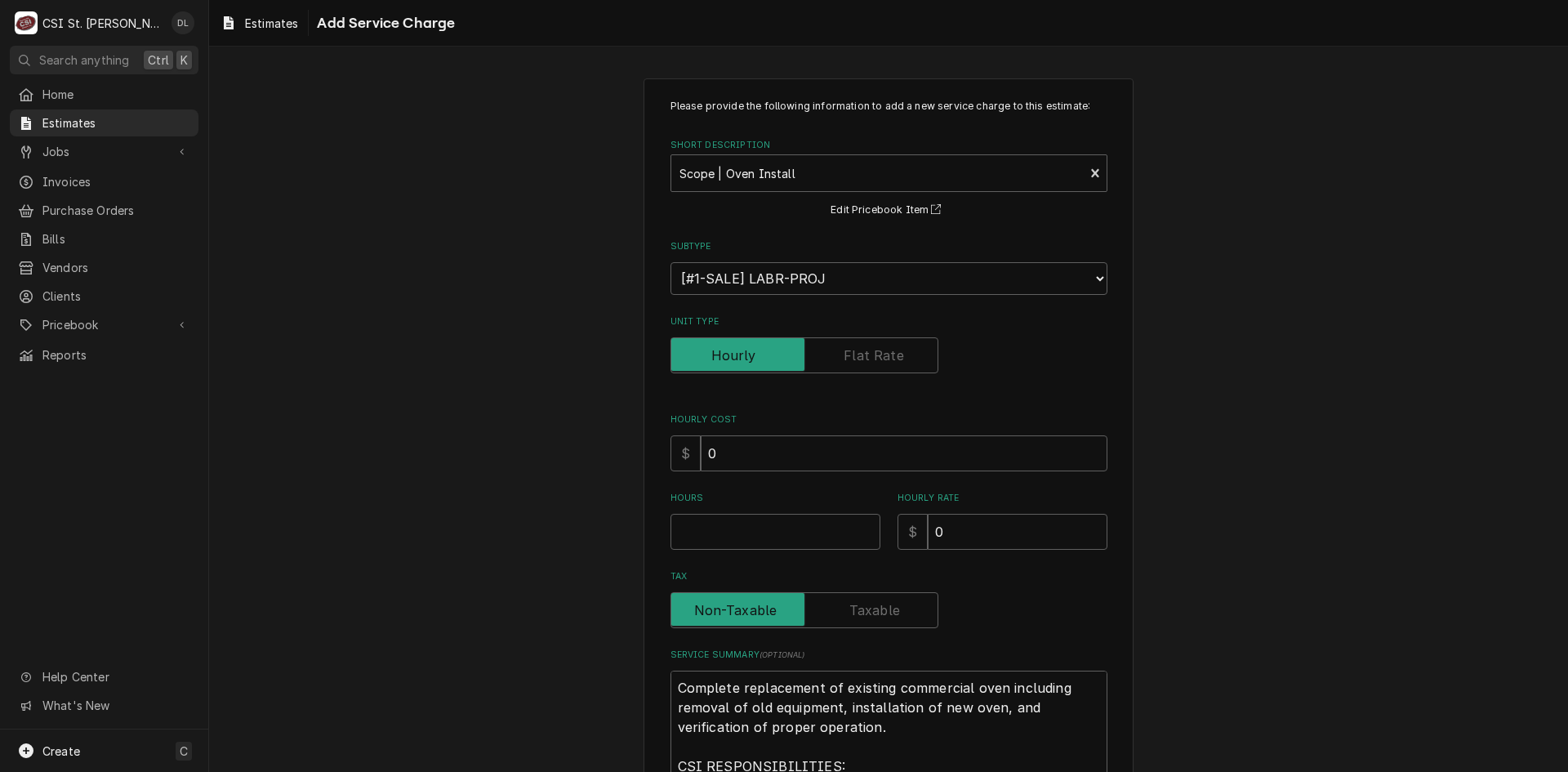
type textarea "x"
click at [863, 357] on label "Unit Type" at bounding box center [804, 356] width 268 height 36
click at [863, 357] on input "Unit Type" at bounding box center [804, 356] width 253 height 36
checkbox input "true"
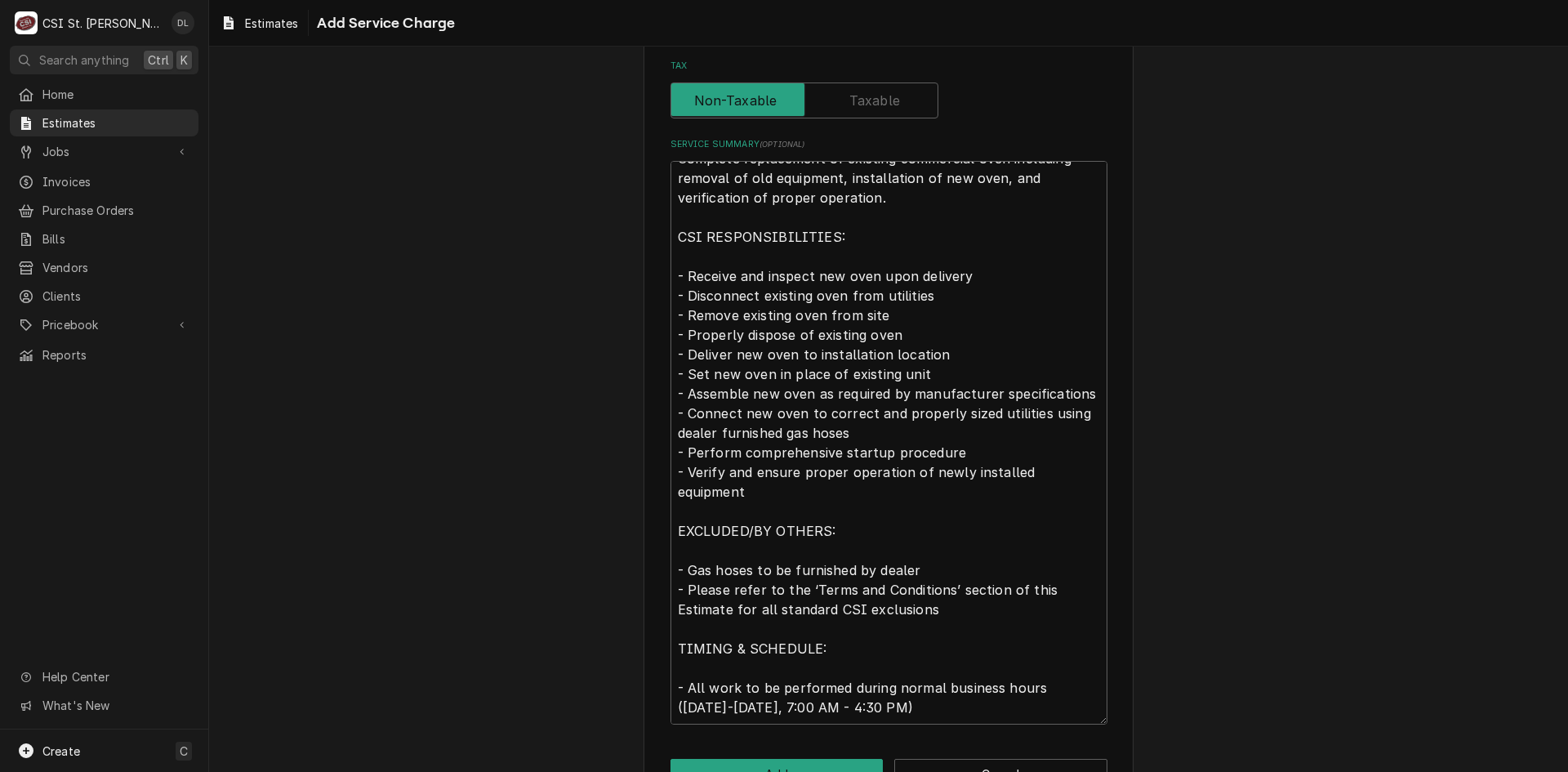
scroll to position [543, 0]
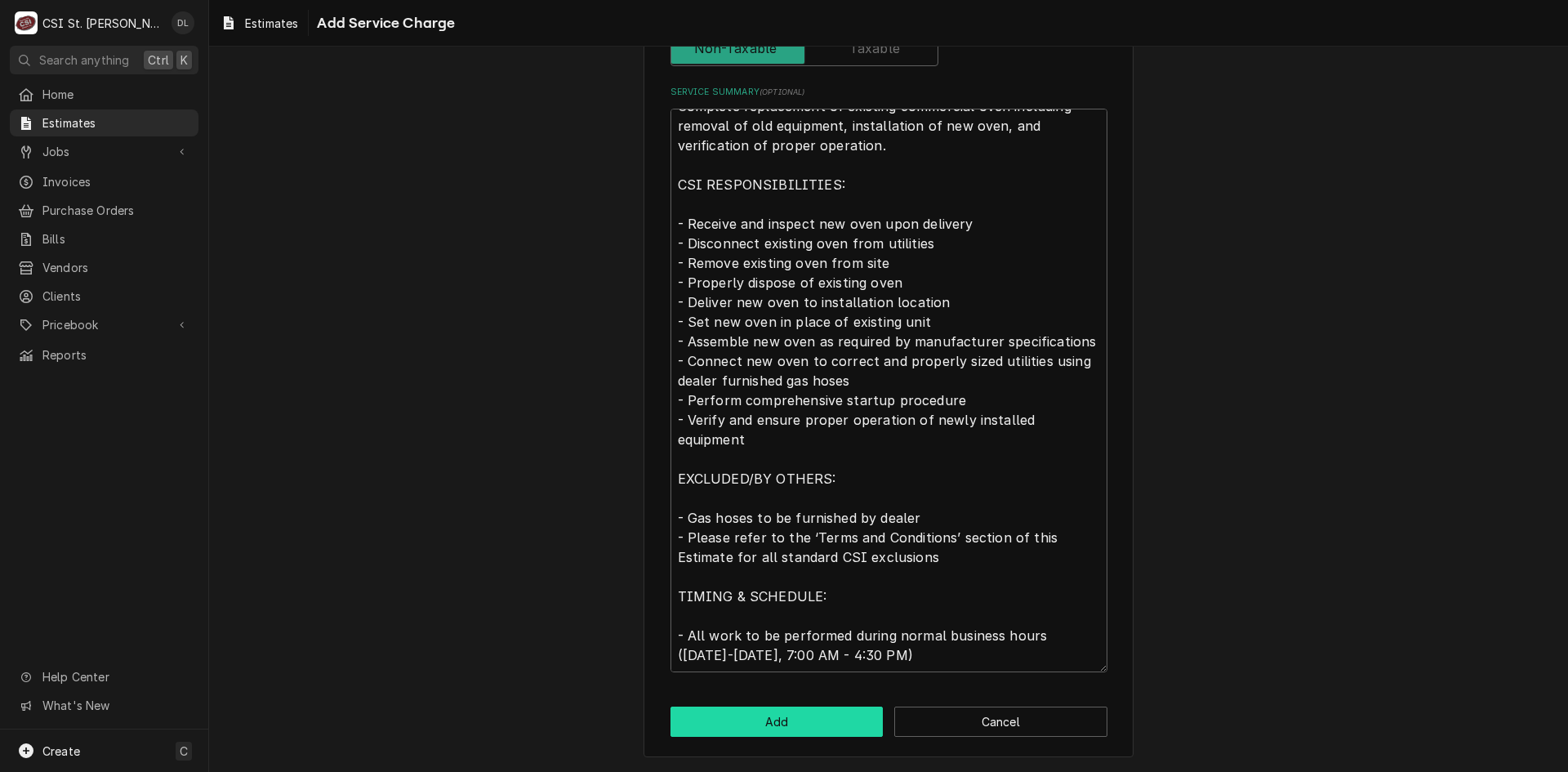
click at [809, 713] on button "Add" at bounding box center [777, 722] width 213 height 30
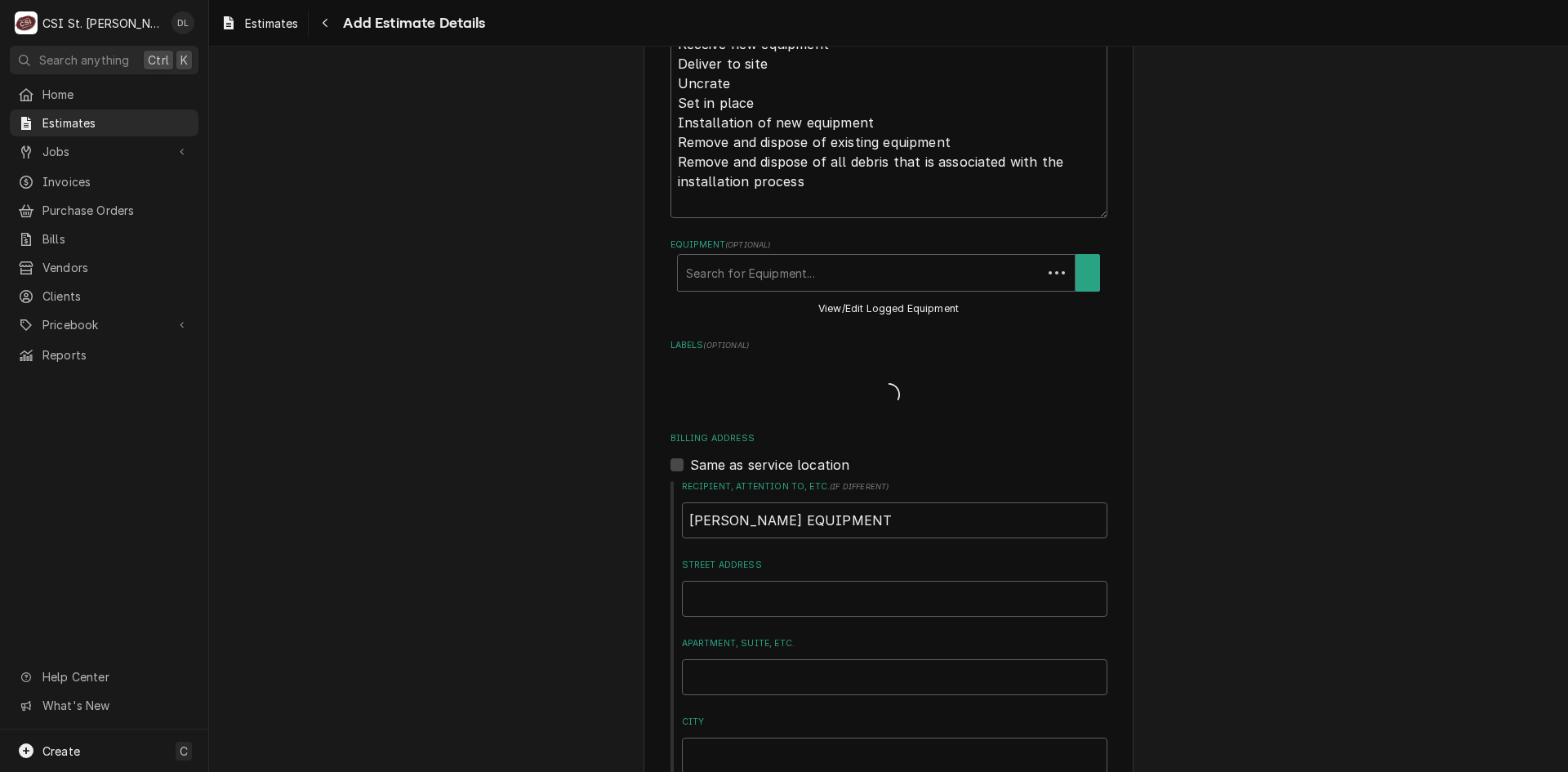
scroll to position [1124, 0]
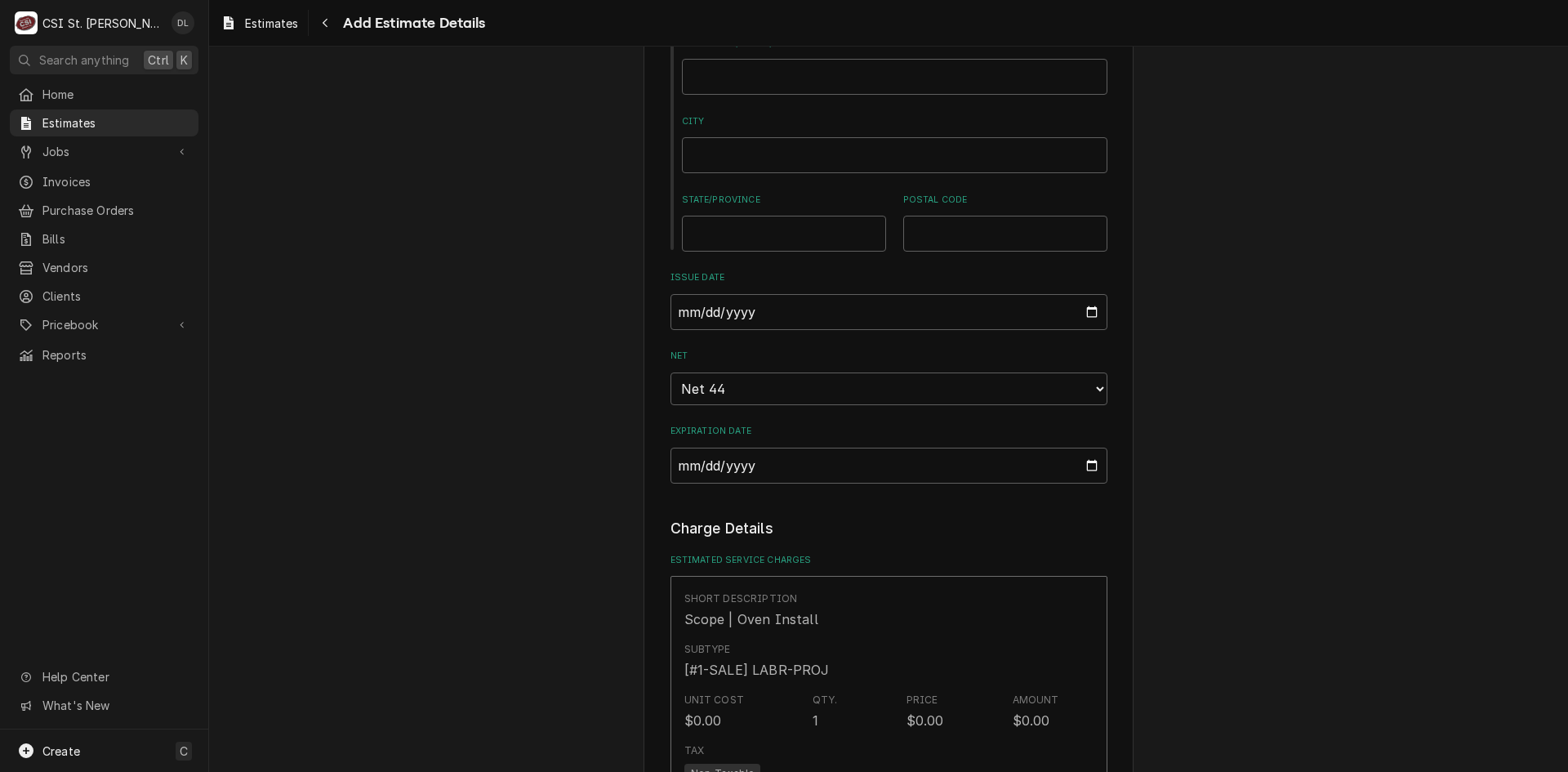
type textarea "x"
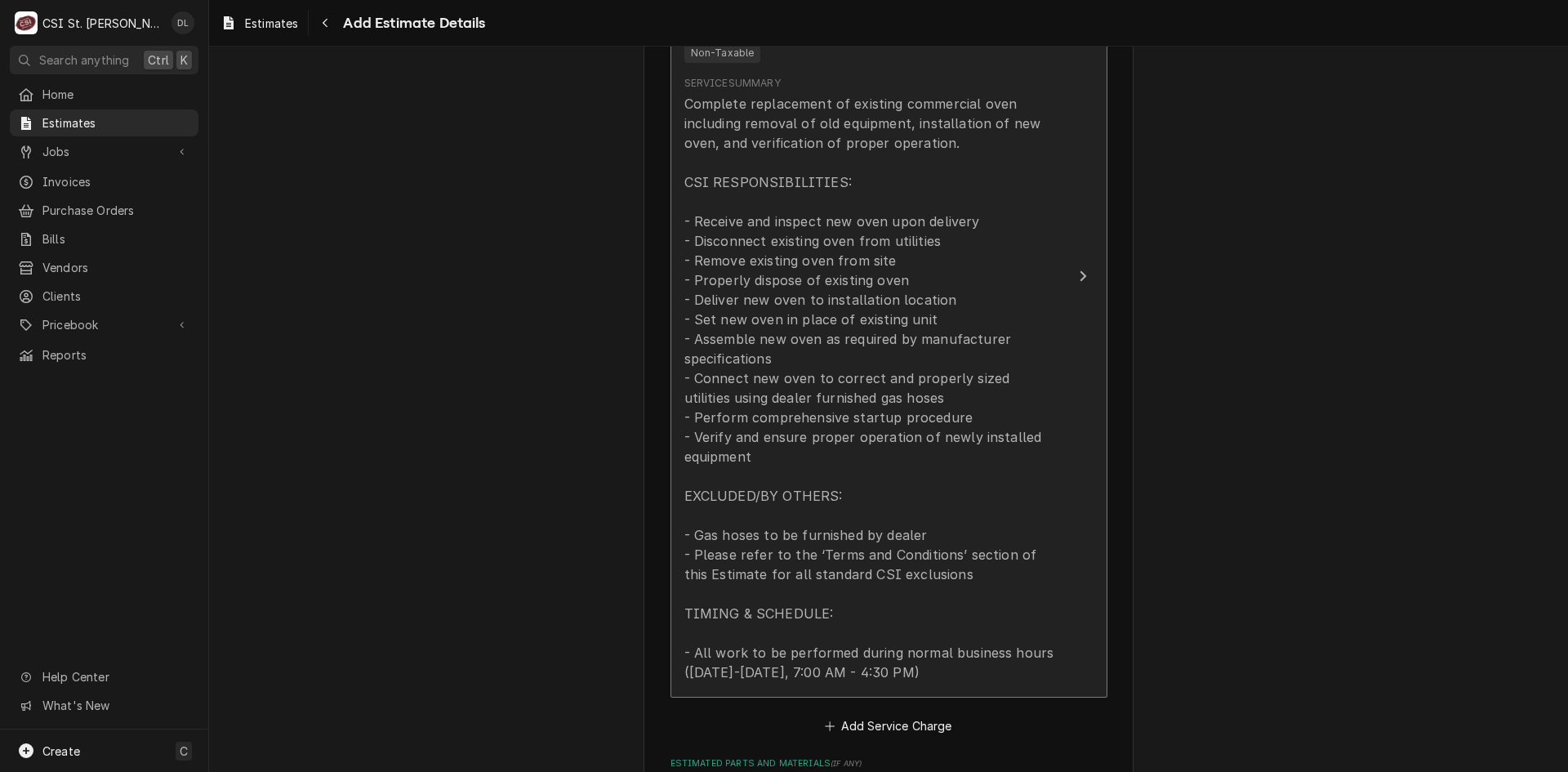
scroll to position [1860, 0]
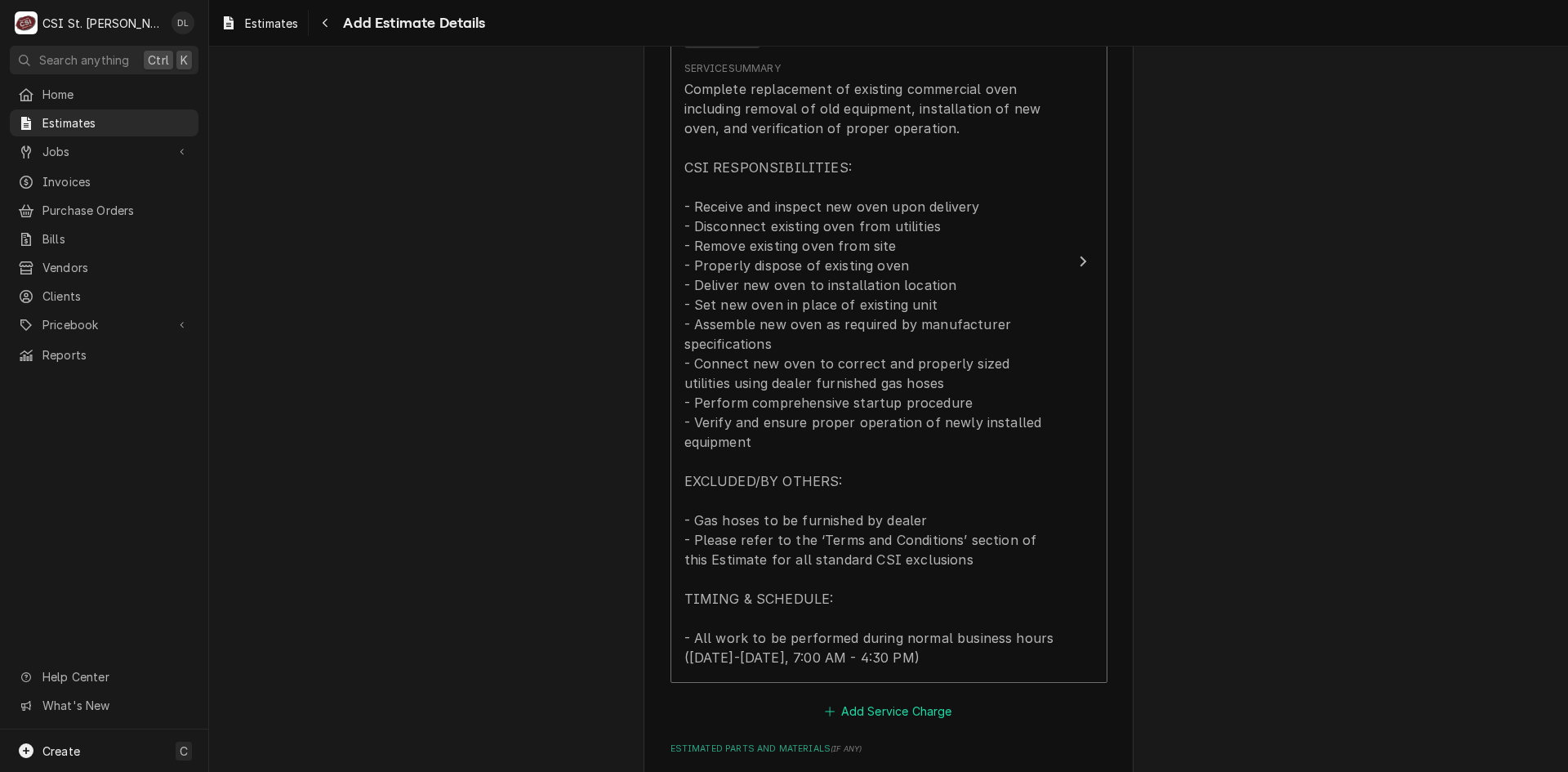
click at [822, 719] on button "Add Service Charge" at bounding box center [888, 711] width 133 height 23
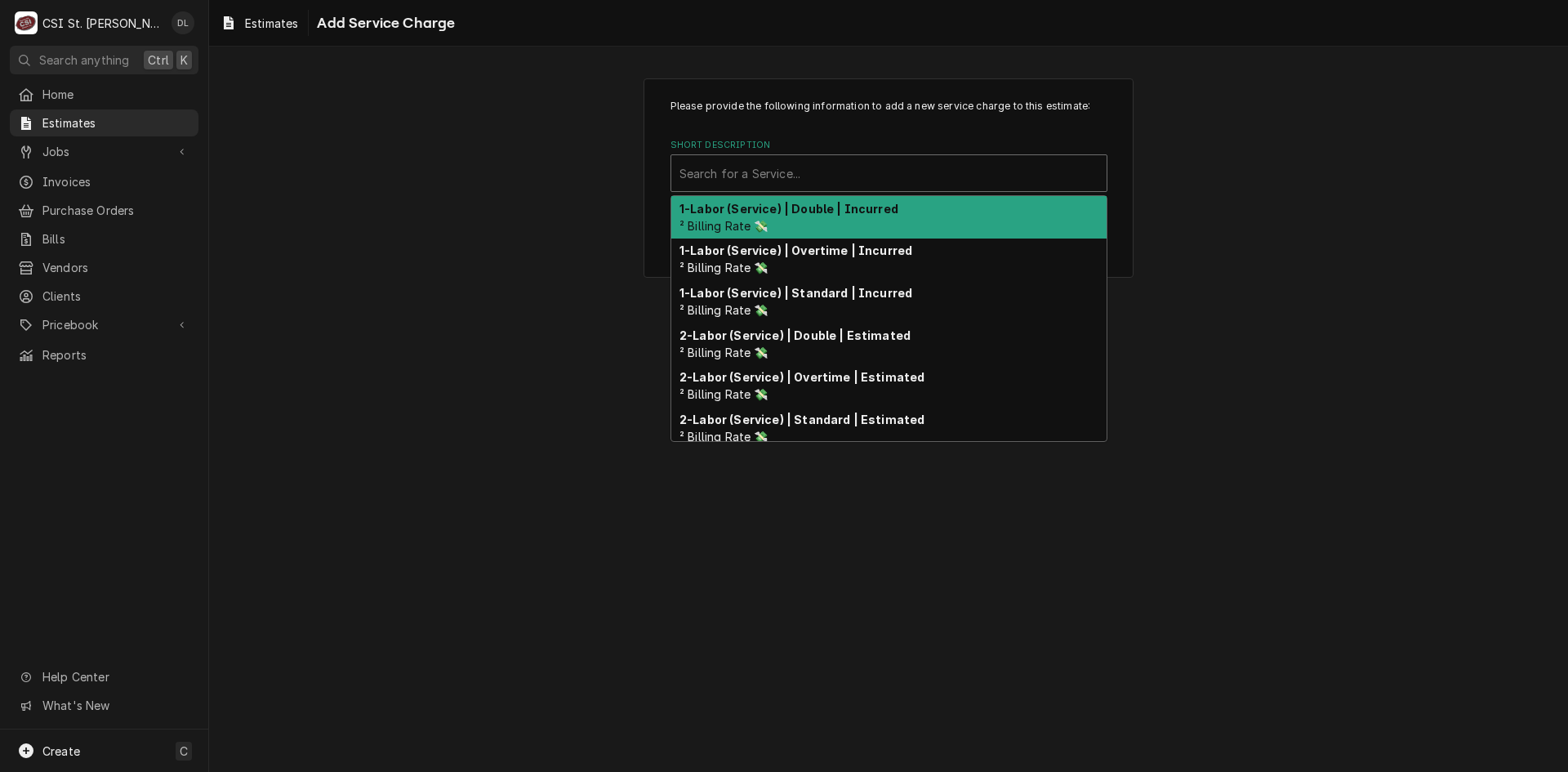
click at [794, 183] on div "Short Description" at bounding box center [889, 173] width 419 height 29
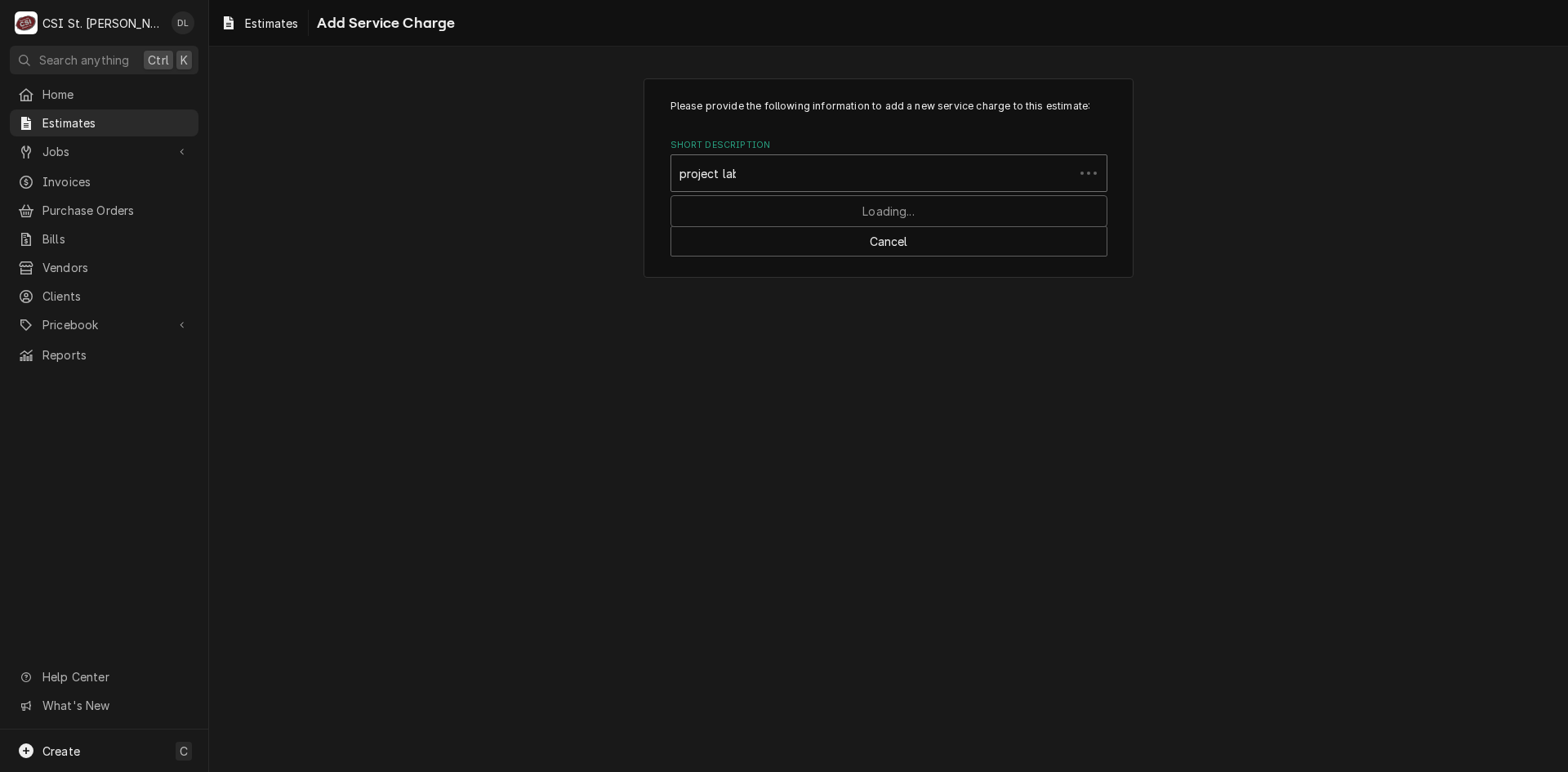
type input "project labor"
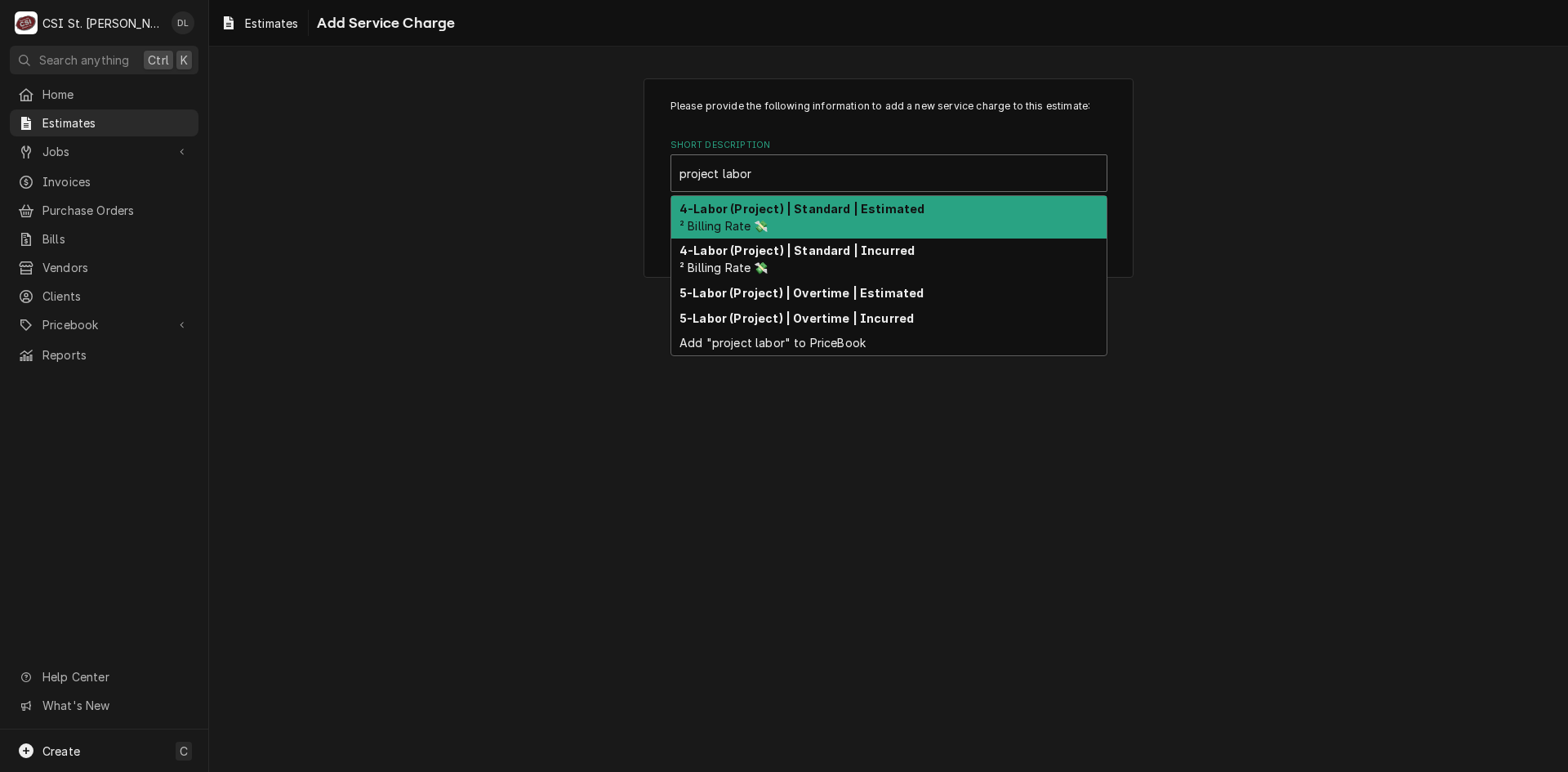
click at [788, 209] on strong "4-Labor (Project) | Standard | Estimated" at bounding box center [802, 209] width 245 height 14
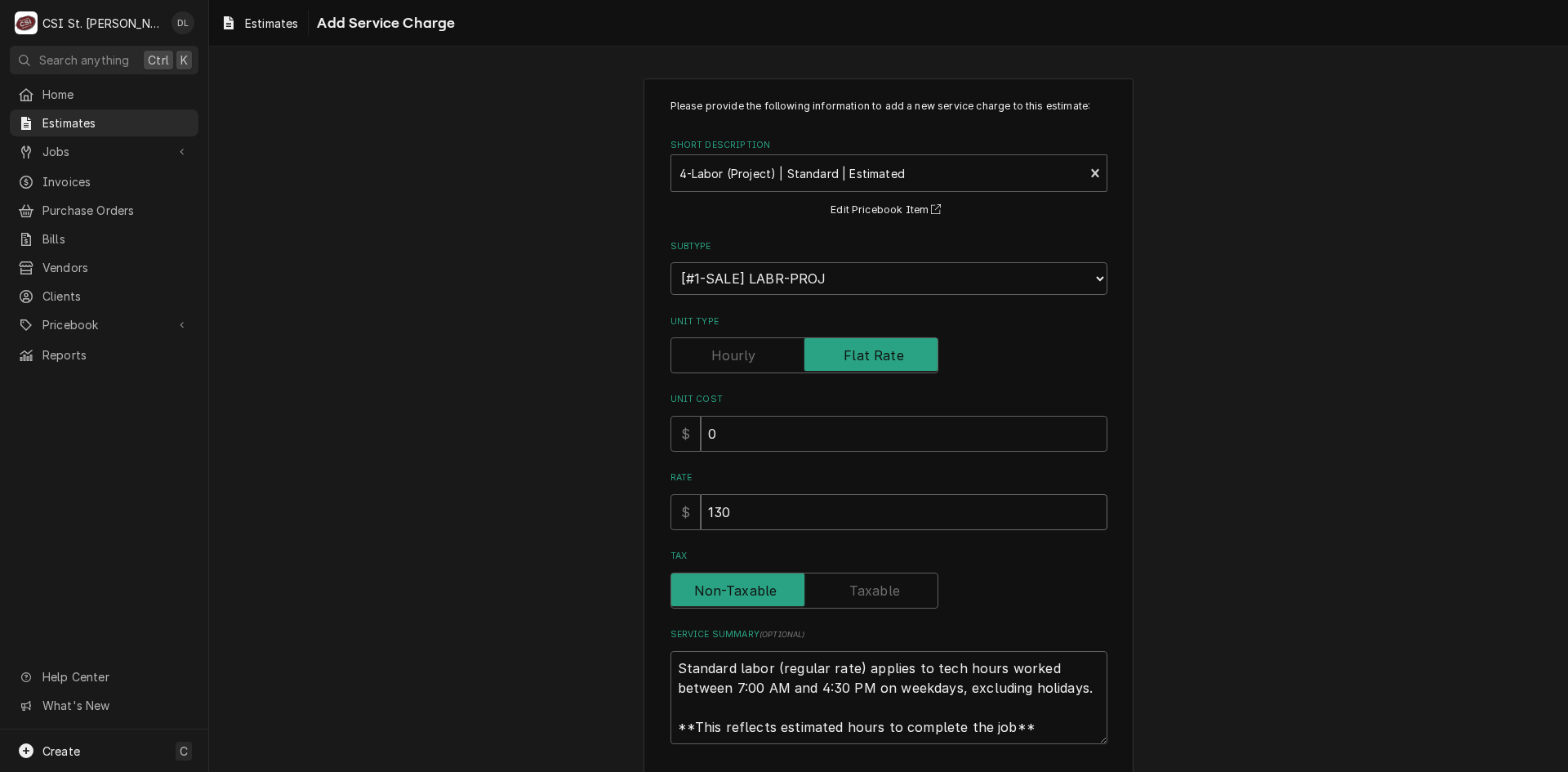
drag, startPoint x: 792, startPoint y: 505, endPoint x: 578, endPoint y: 511, distance: 214.1
click at [578, 510] on div "Please provide the following information to add a new service charge to this es…" at bounding box center [889, 455] width 1360 height 781
type textarea "x"
type input "1"
type textarea "x"
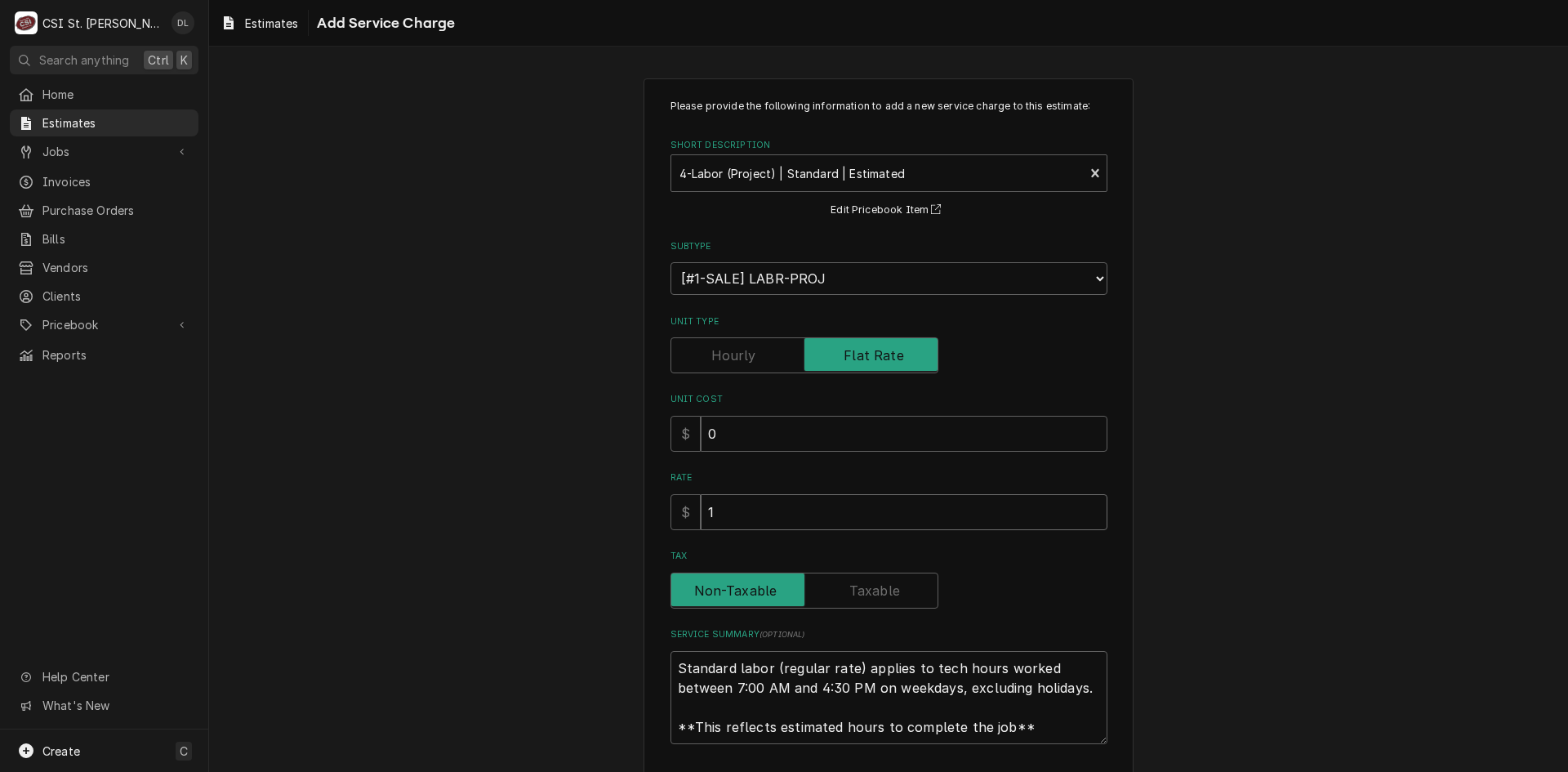
type input "18"
type textarea "x"
type input "182"
type textarea "x"
type input "1820"
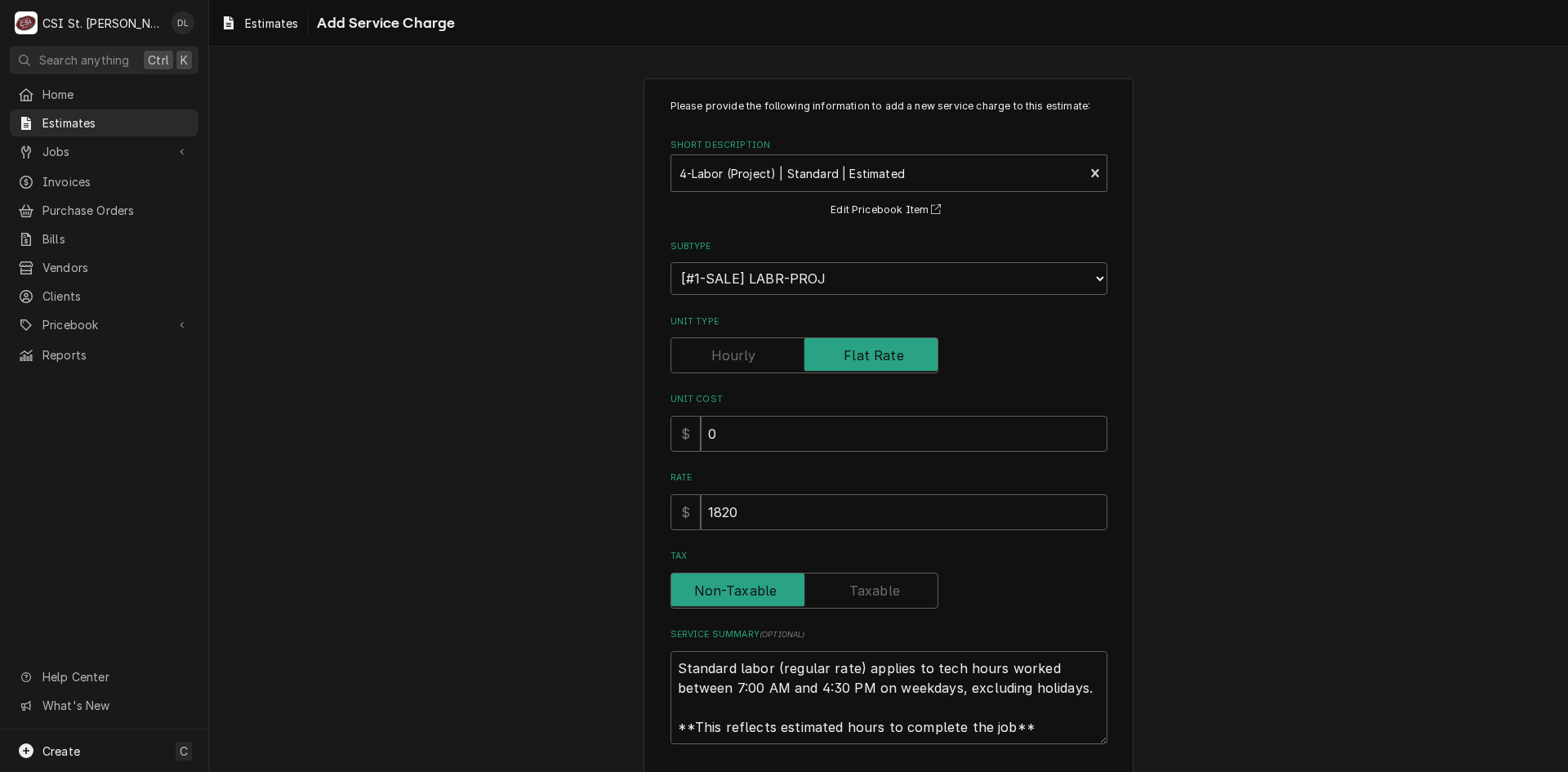
click at [1012, 383] on div "Please provide the following information to add a new service charge to this es…" at bounding box center [889, 422] width 437 height 645
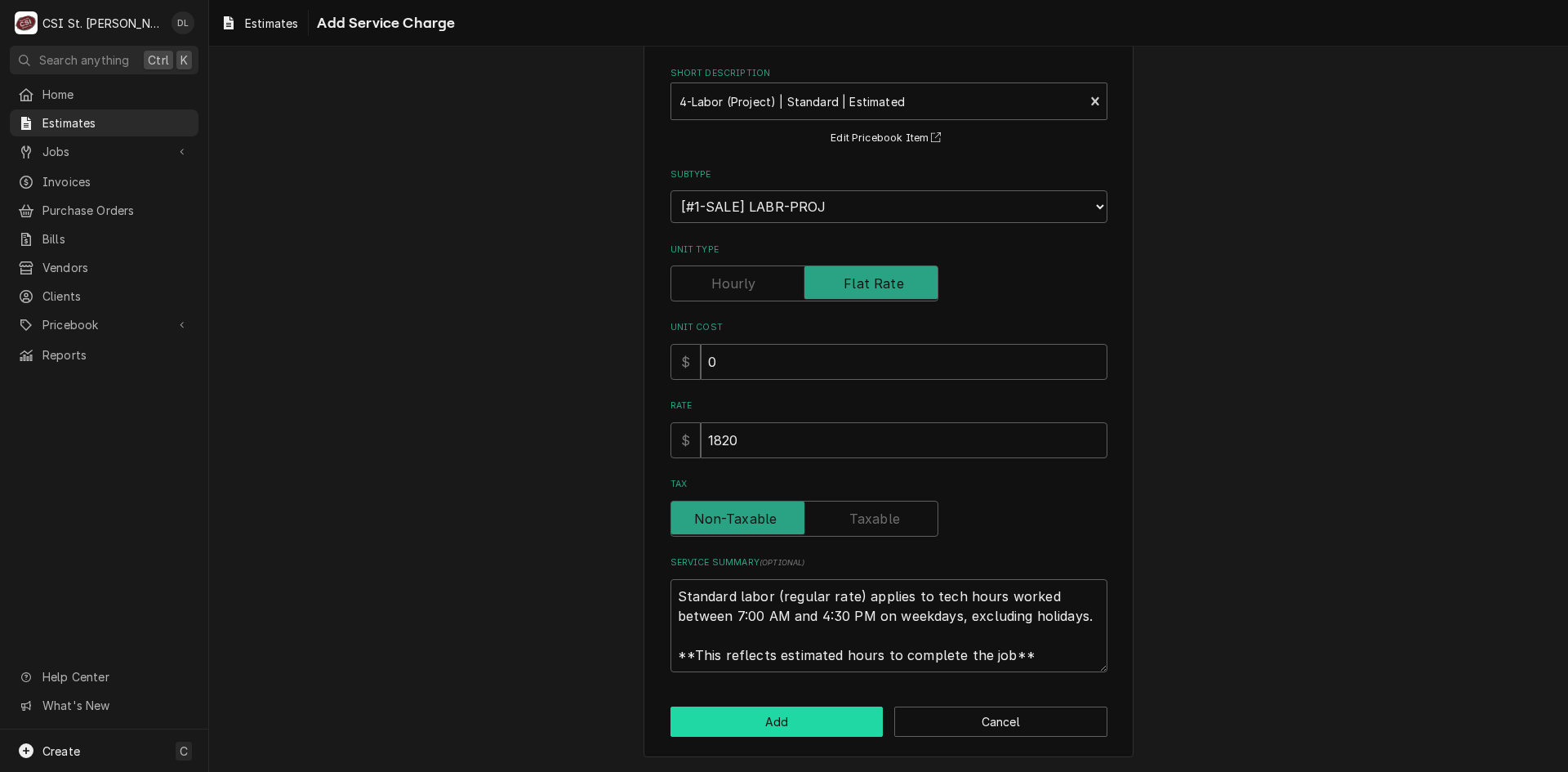
scroll to position [20, 0]
click at [796, 715] on button "Add" at bounding box center [777, 722] width 213 height 30
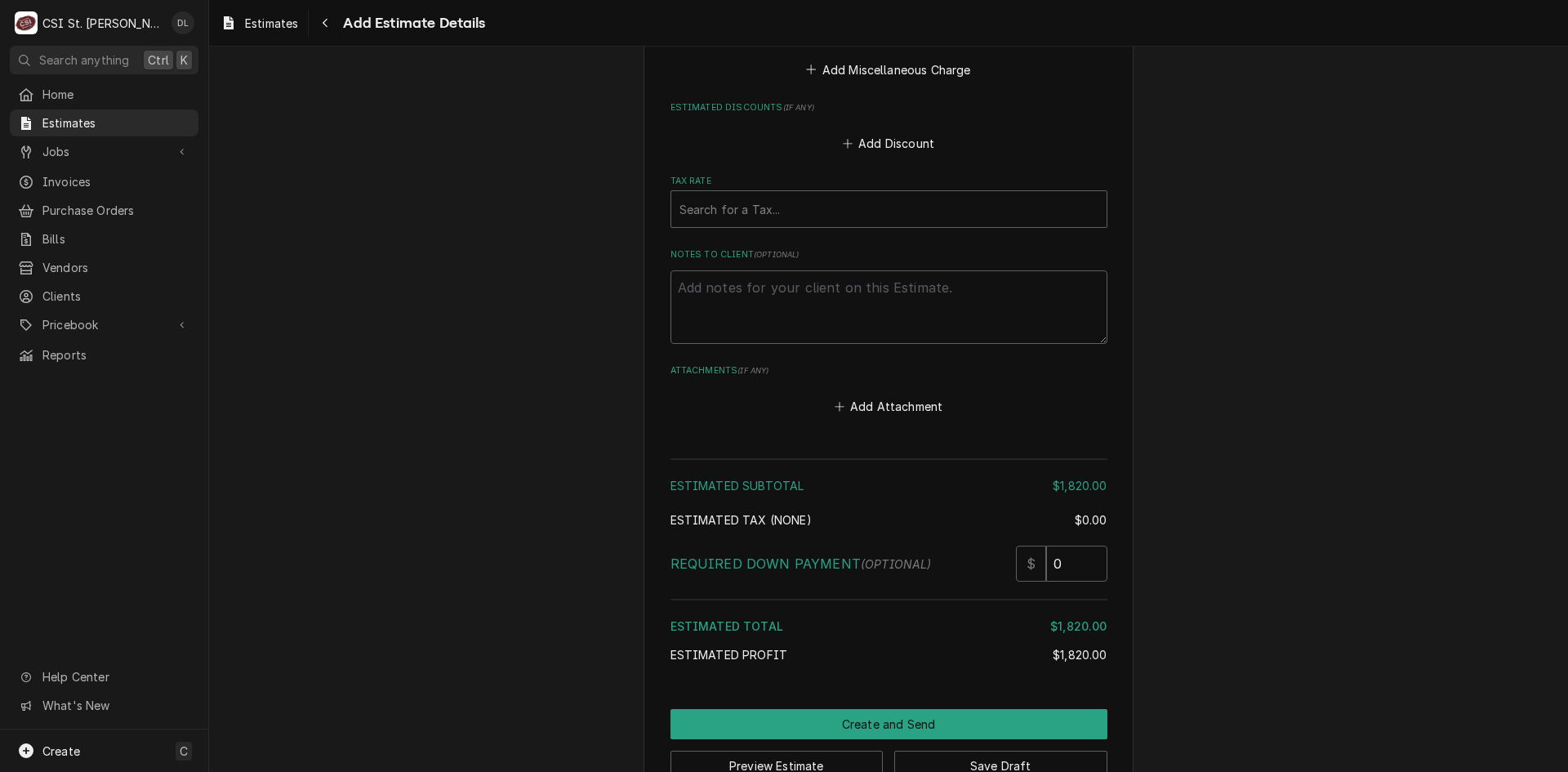
scroll to position [3054, 0]
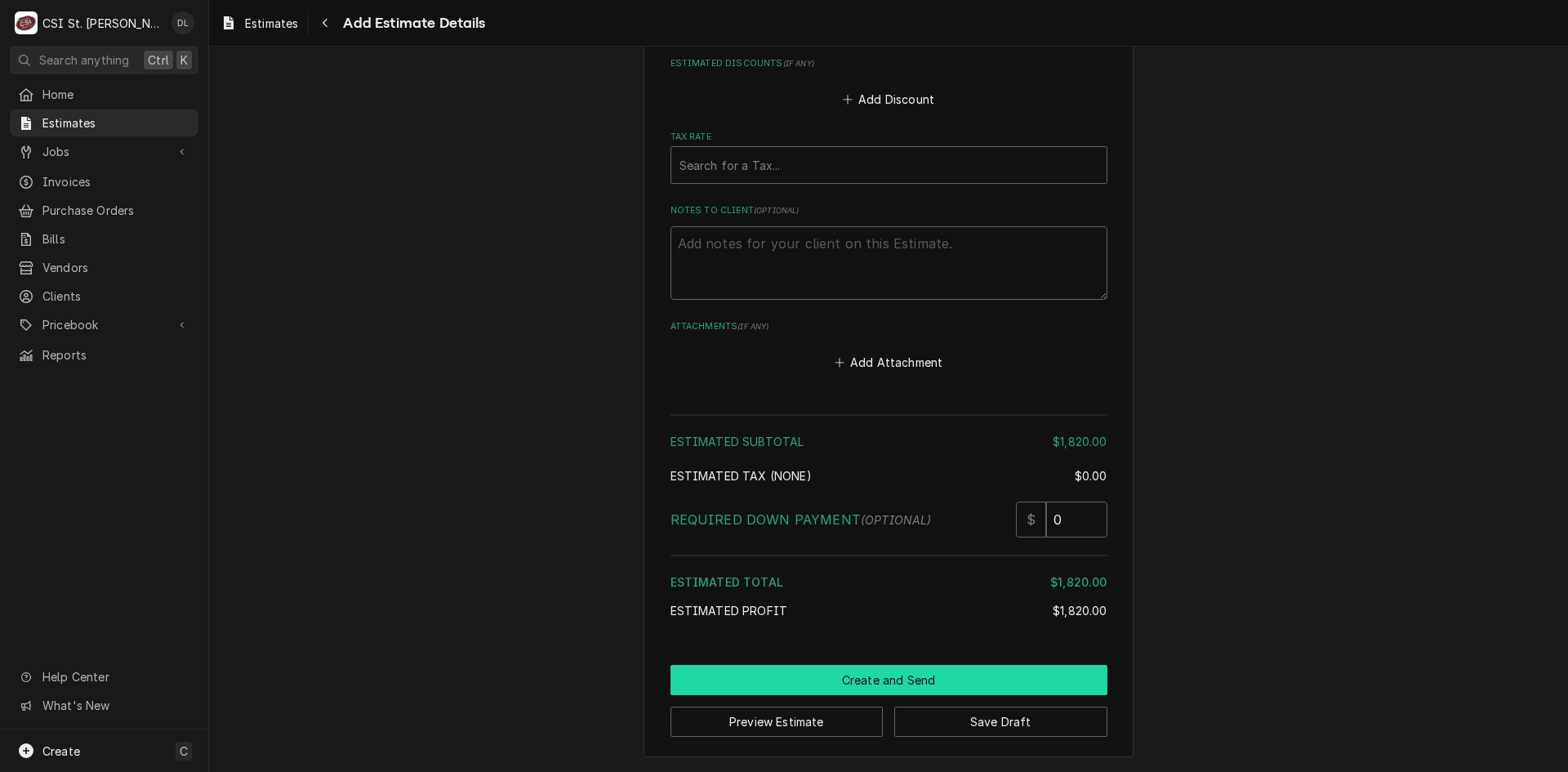
click at [911, 678] on button "Create and Send" at bounding box center [889, 680] width 437 height 30
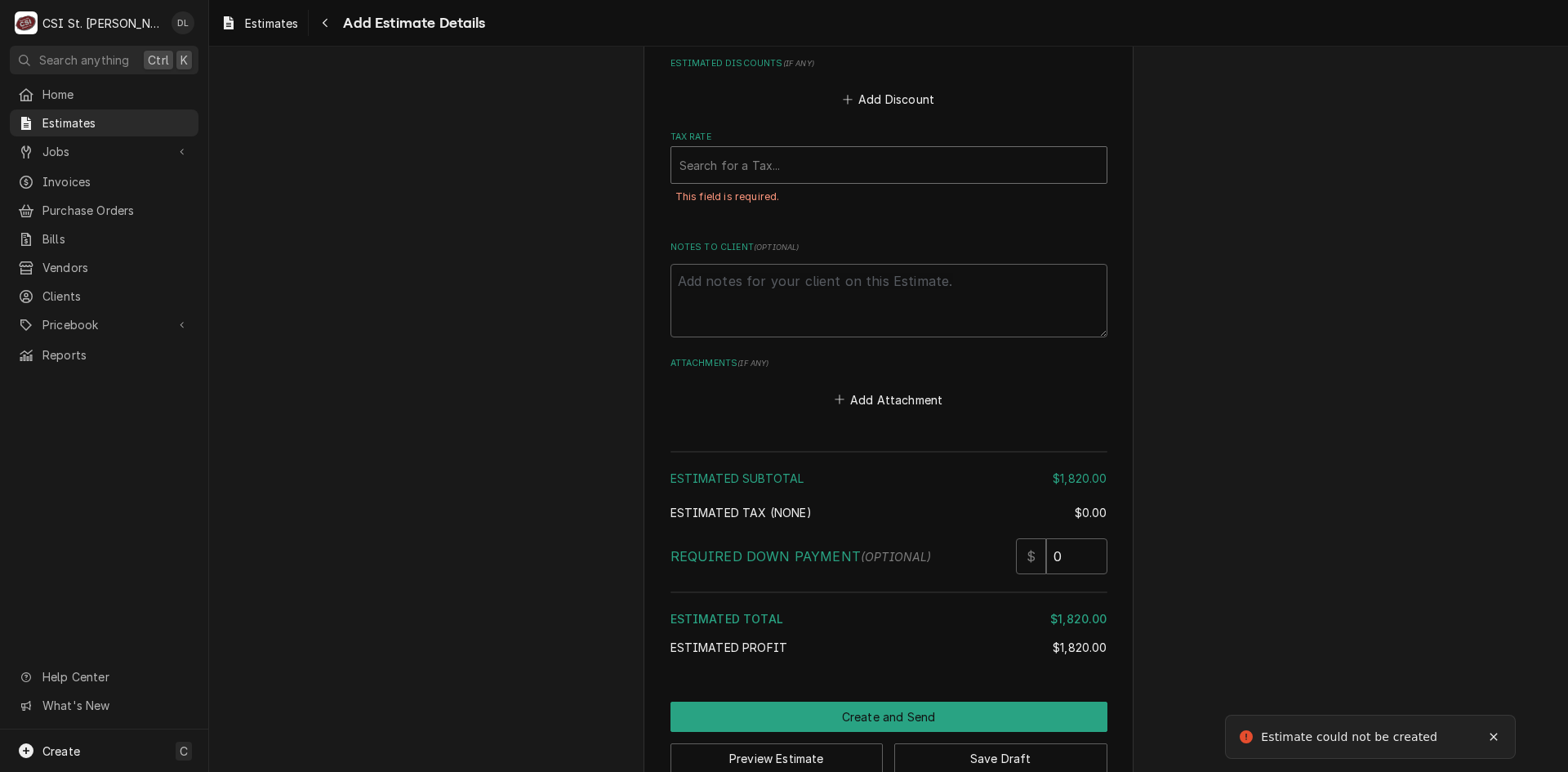
click at [818, 170] on div "Tax Rate" at bounding box center [889, 165] width 419 height 29
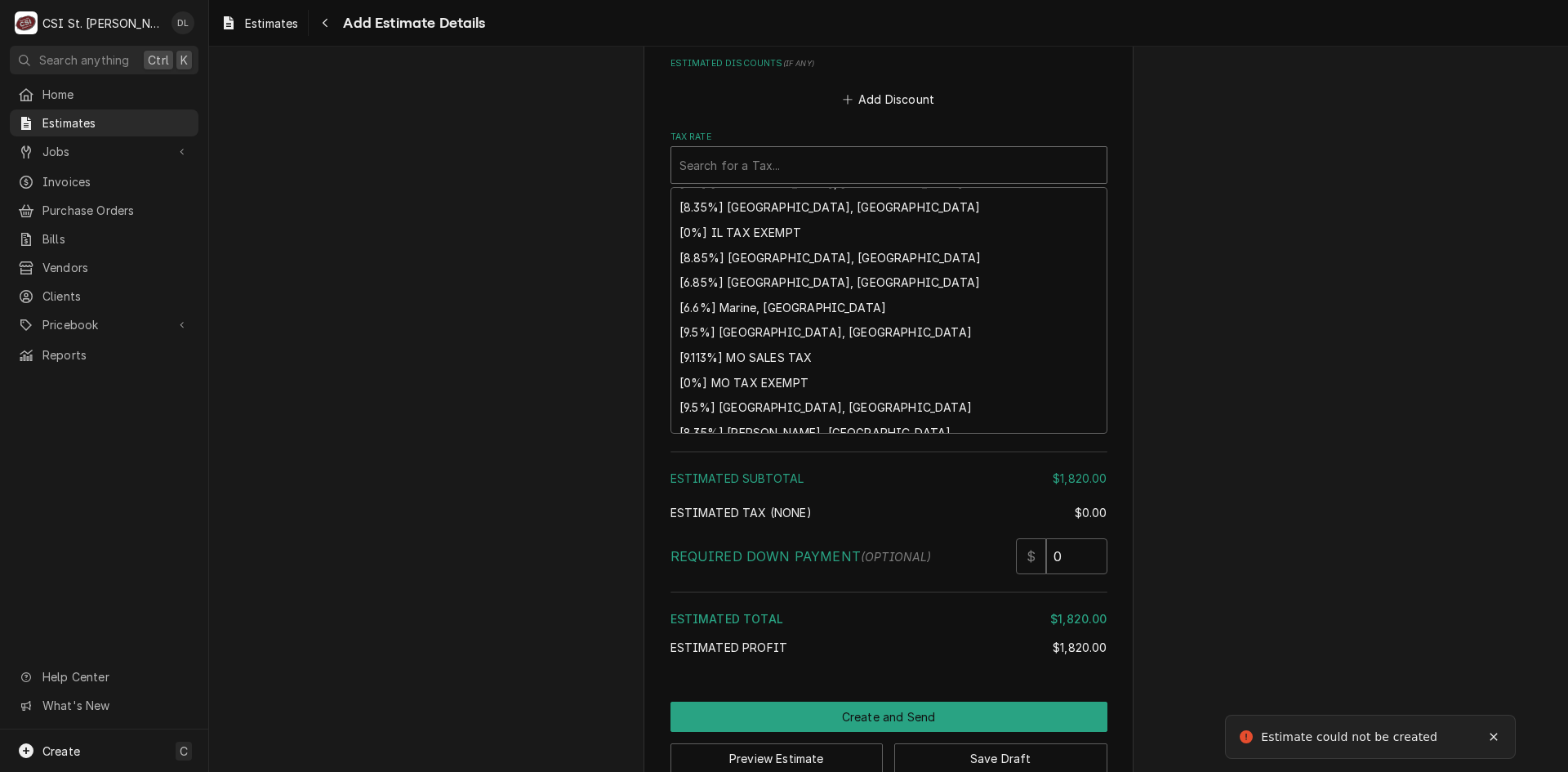
scroll to position [501, 0]
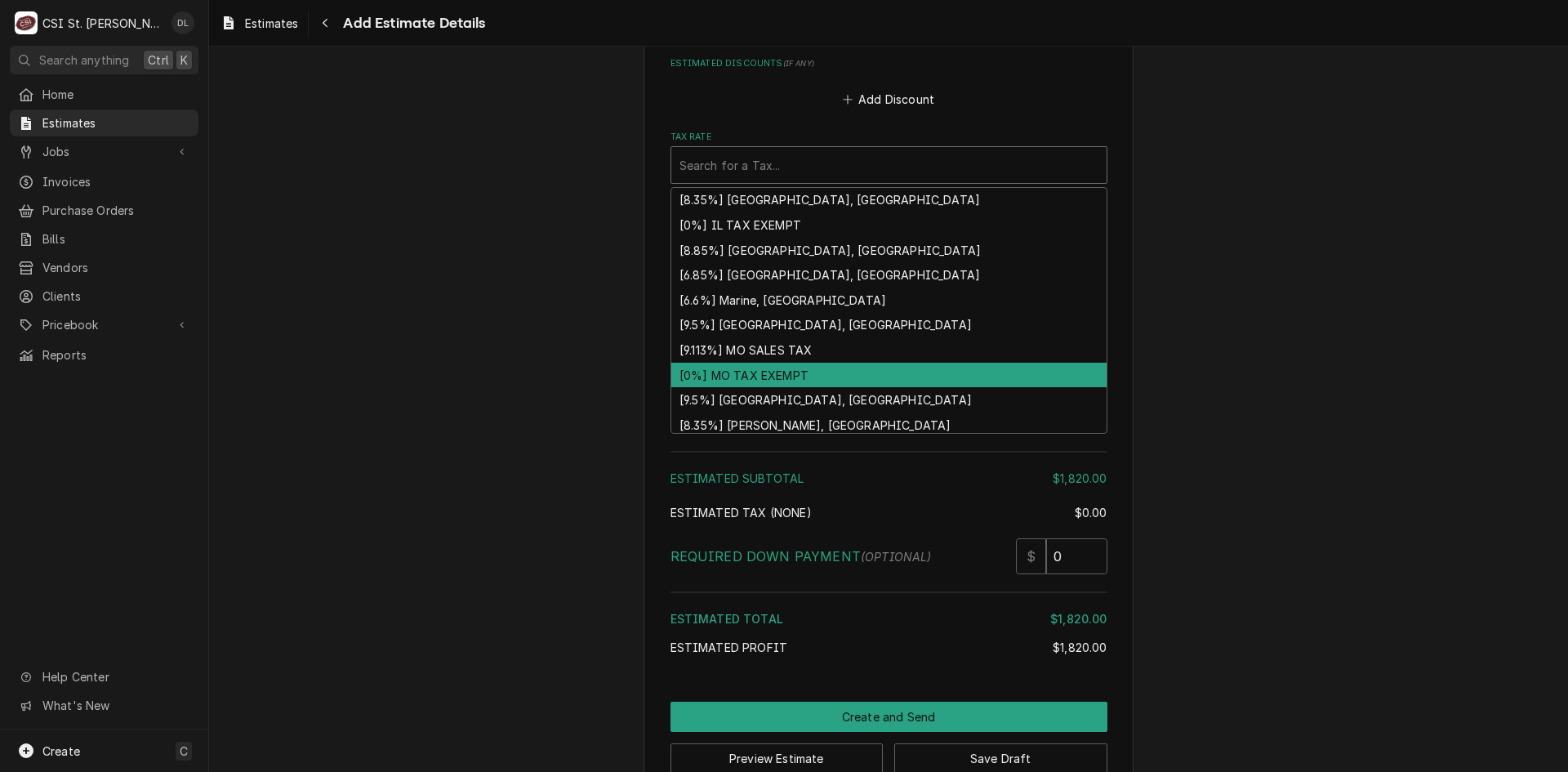
click at [753, 376] on div "[0%] MO TAX EXEMPT" at bounding box center [889, 375] width 436 height 25
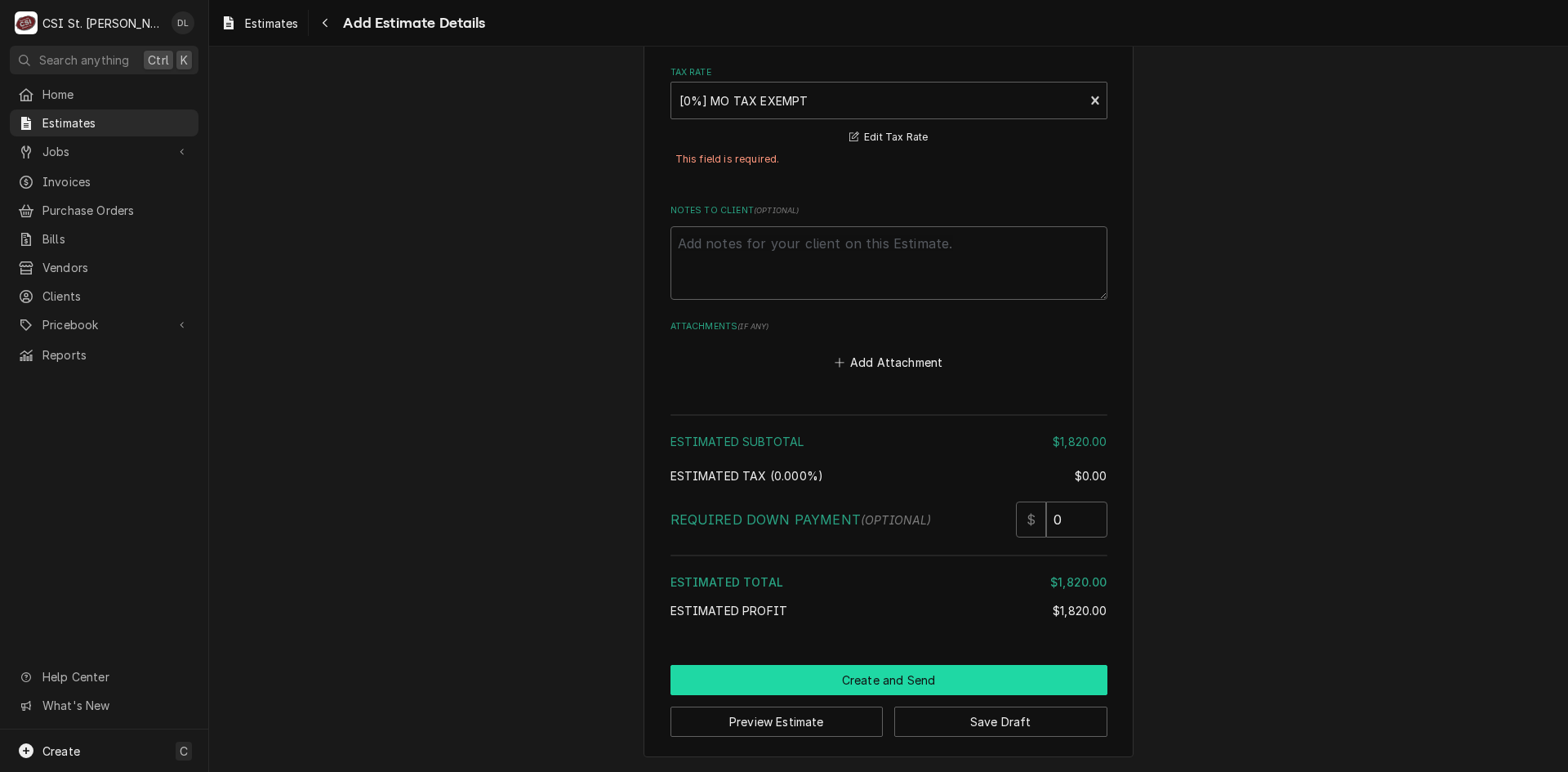
click at [862, 683] on button "Create and Send" at bounding box center [889, 680] width 437 height 30
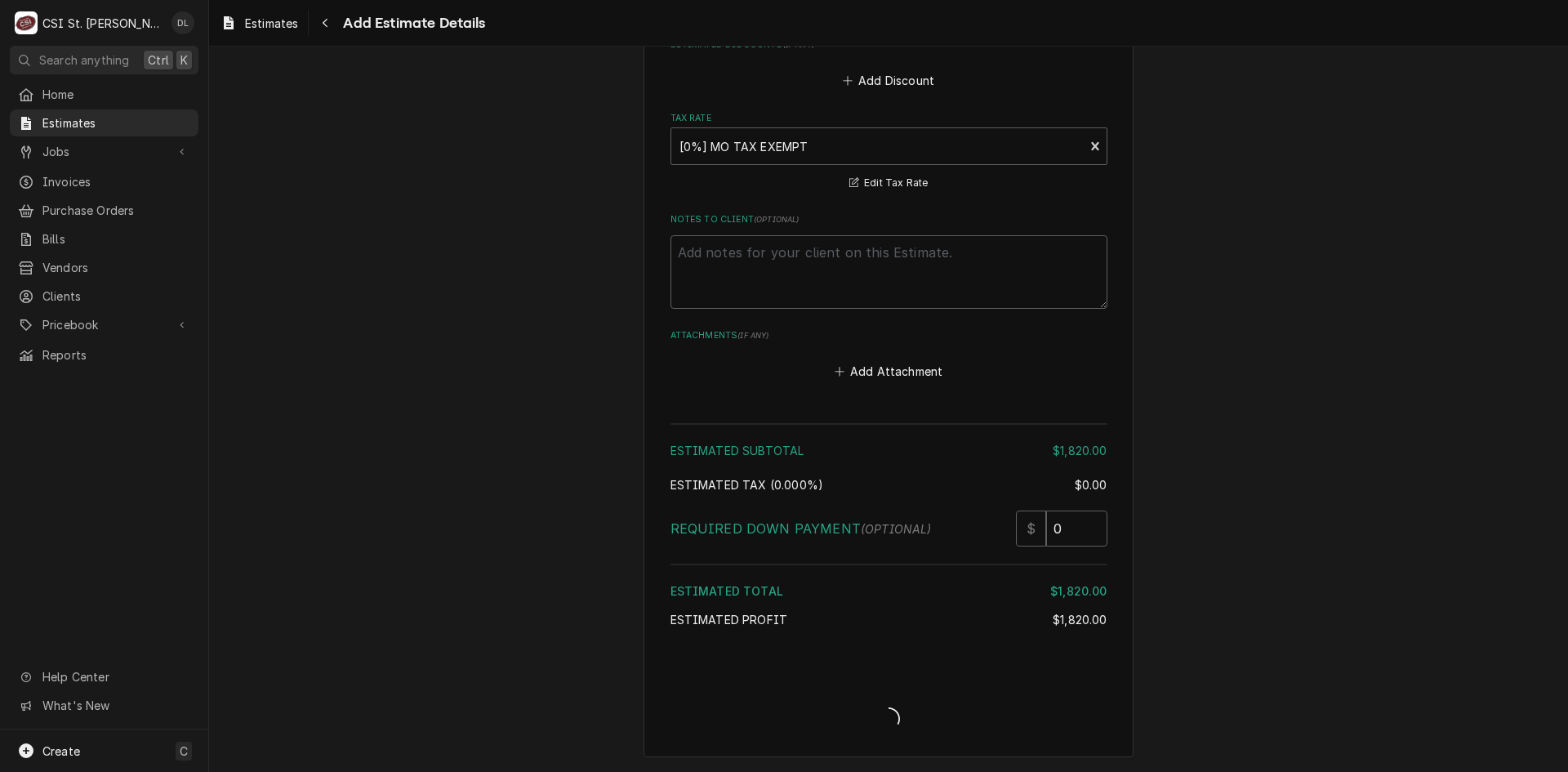
scroll to position [3073, 0]
type textarea "x"
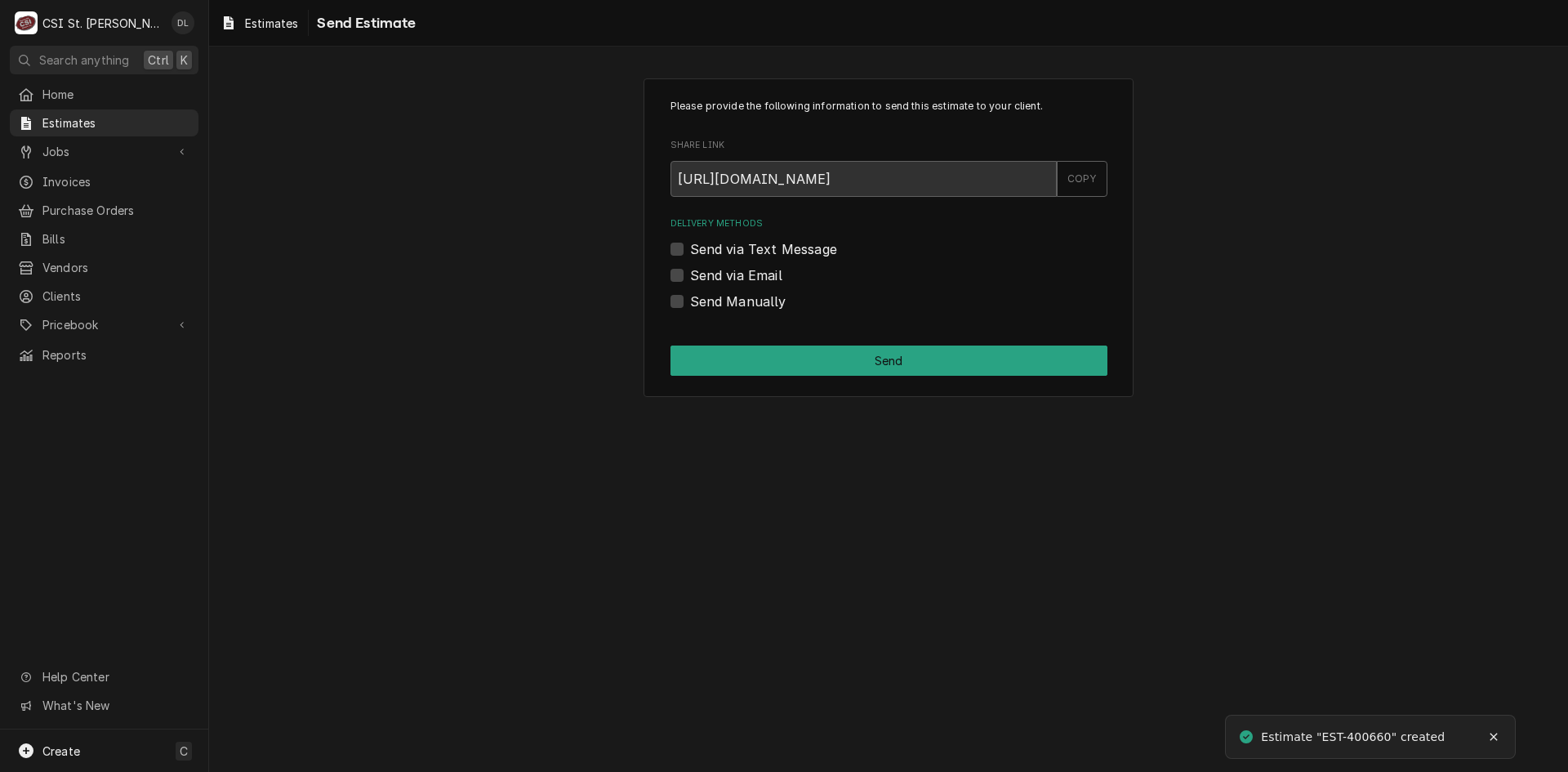
click at [686, 300] on div "Send Manually" at bounding box center [889, 301] width 437 height 20
drag, startPoint x: 674, startPoint y: 301, endPoint x: 732, endPoint y: 323, distance: 62.0
click at [690, 302] on label "Send Manually" at bounding box center [739, 301] width 96 height 20
click at [690, 302] on input "Send Manually" at bounding box center [909, 309] width 437 height 36
checkbox input "true"
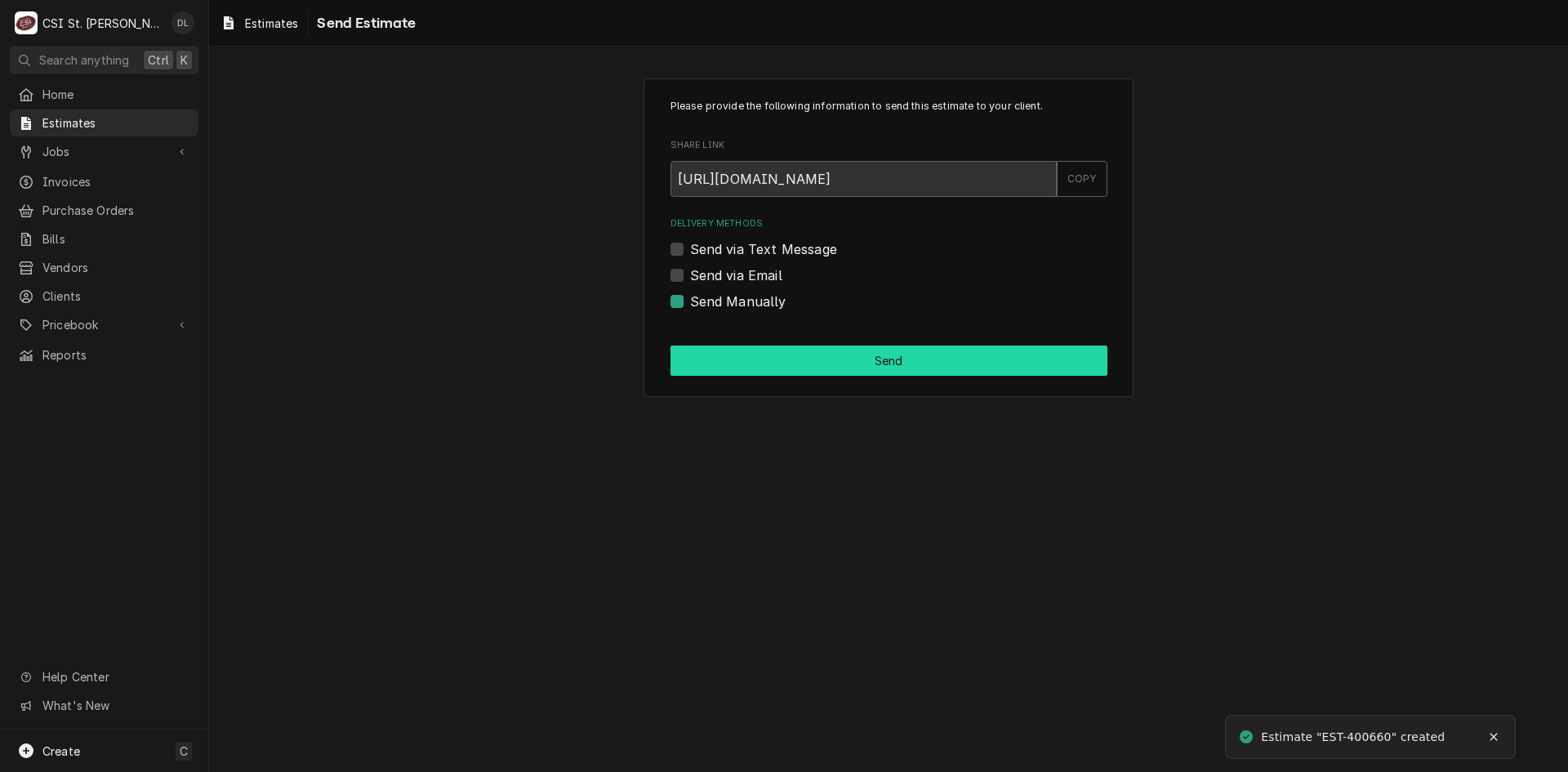
click at [935, 369] on button "Send" at bounding box center [889, 361] width 437 height 30
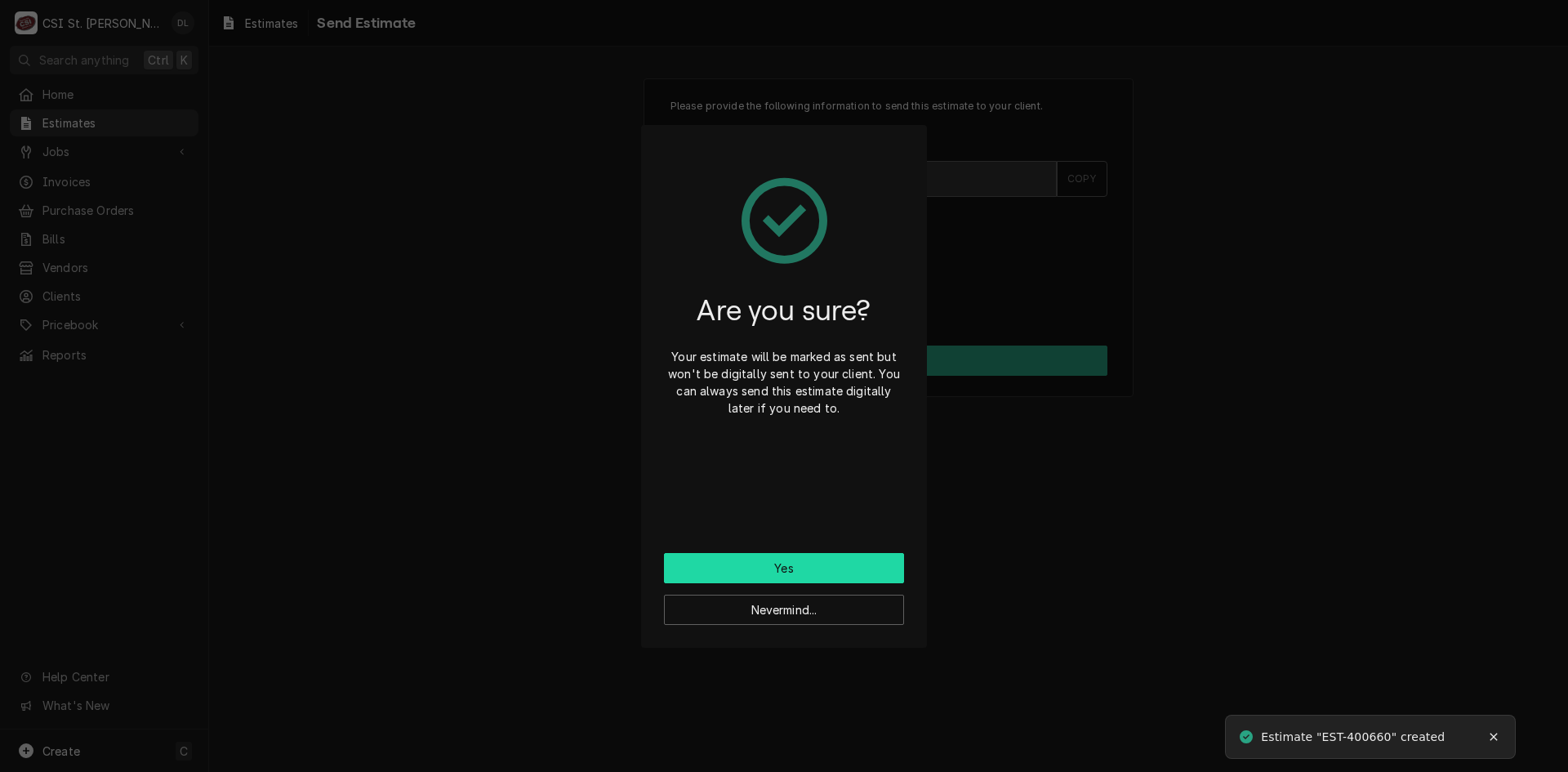
click at [802, 565] on button "Yes" at bounding box center [784, 569] width 241 height 30
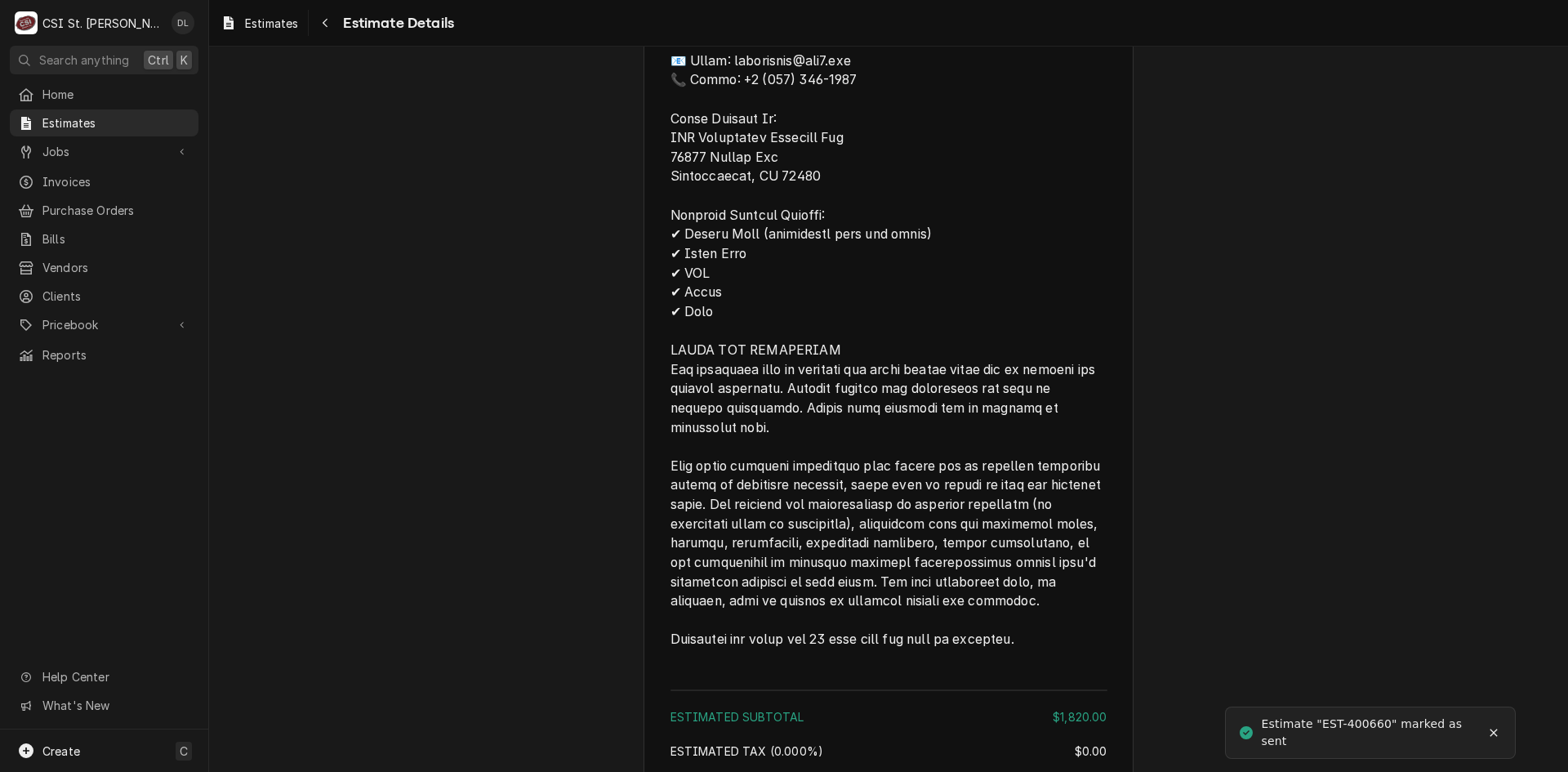
scroll to position [2868, 0]
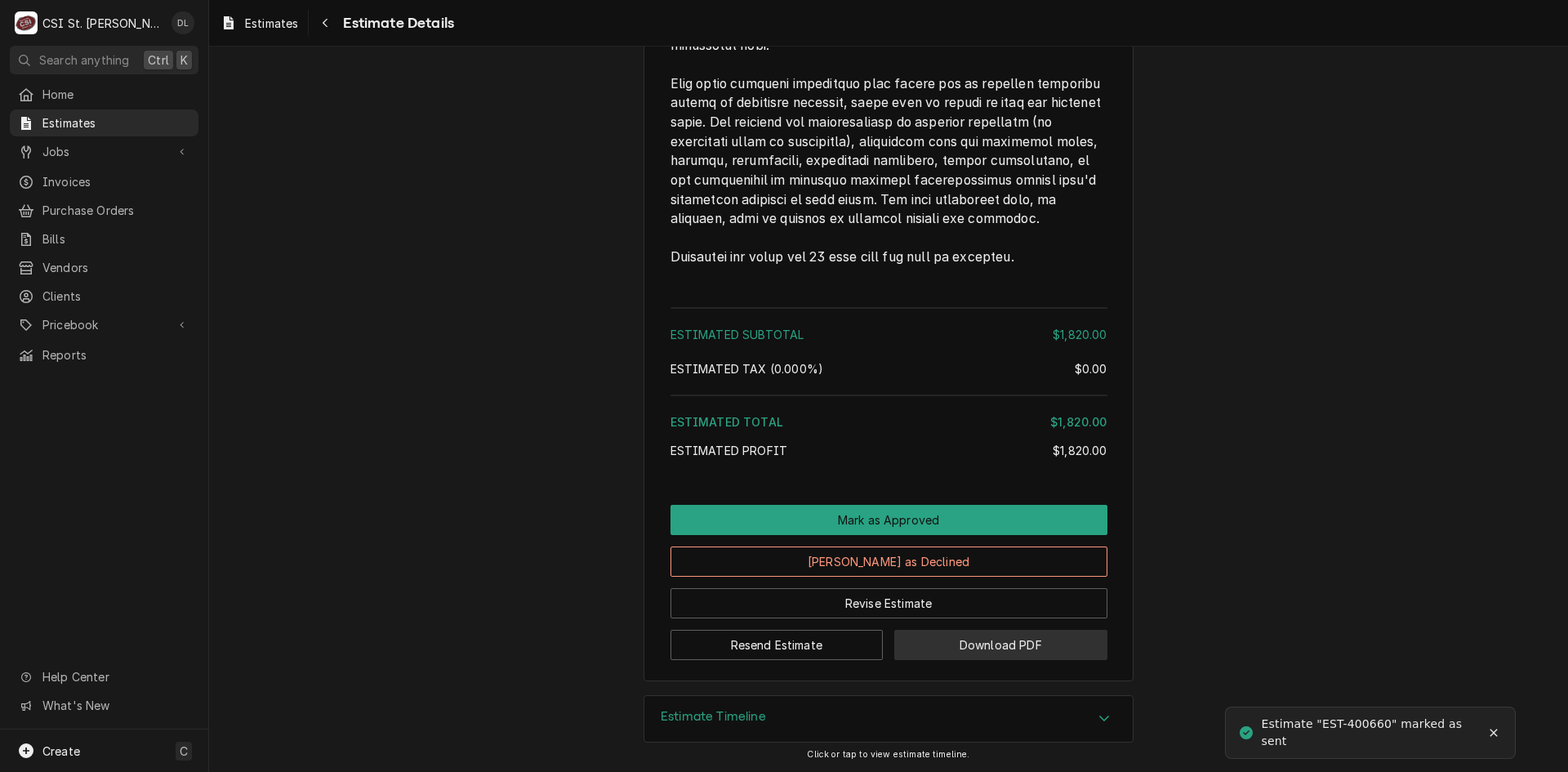
click at [1004, 650] on button "Download PDF" at bounding box center [1000, 645] width 213 height 30
